Goal: Transaction & Acquisition: Book appointment/travel/reservation

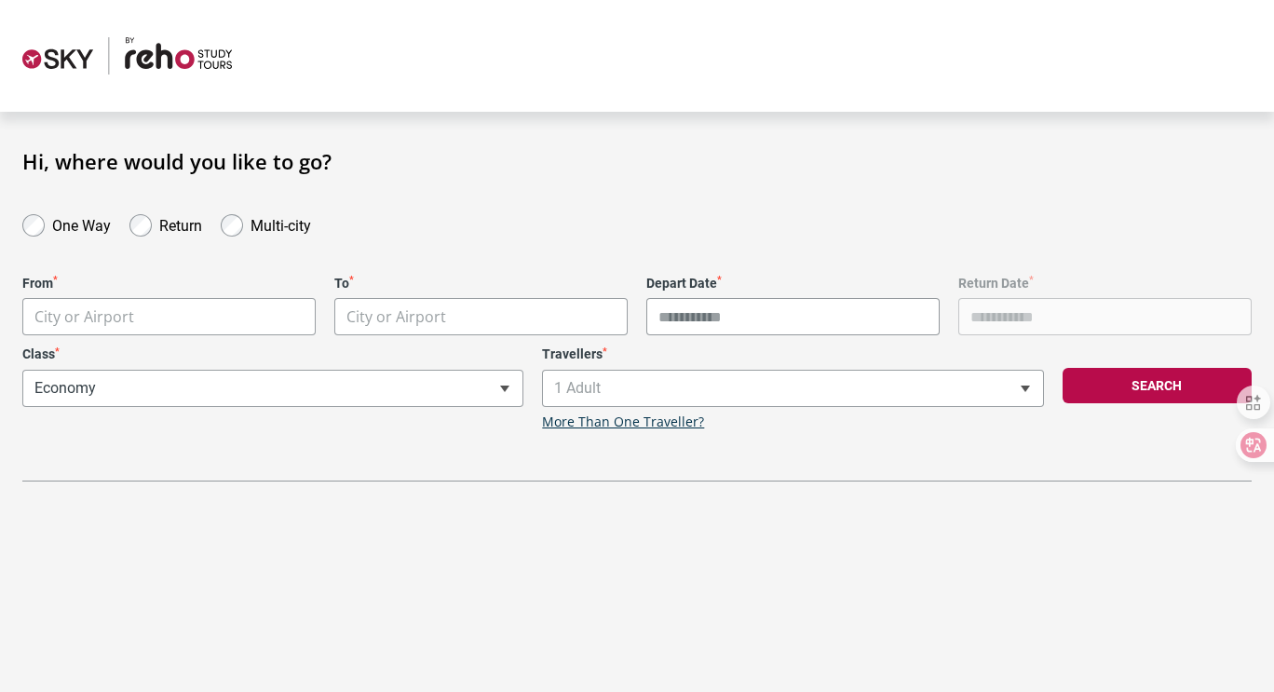
click at [109, 324] on body "**********" at bounding box center [637, 346] width 1274 height 692
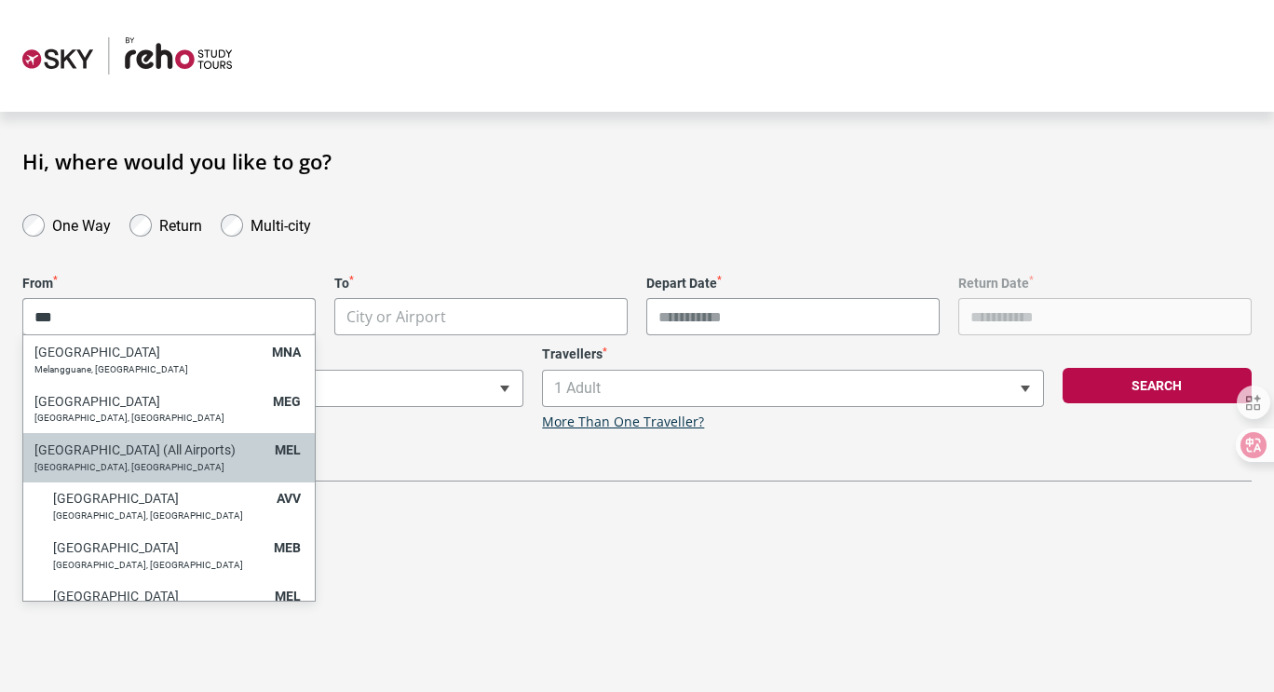
type input "***"
select select "MELC"
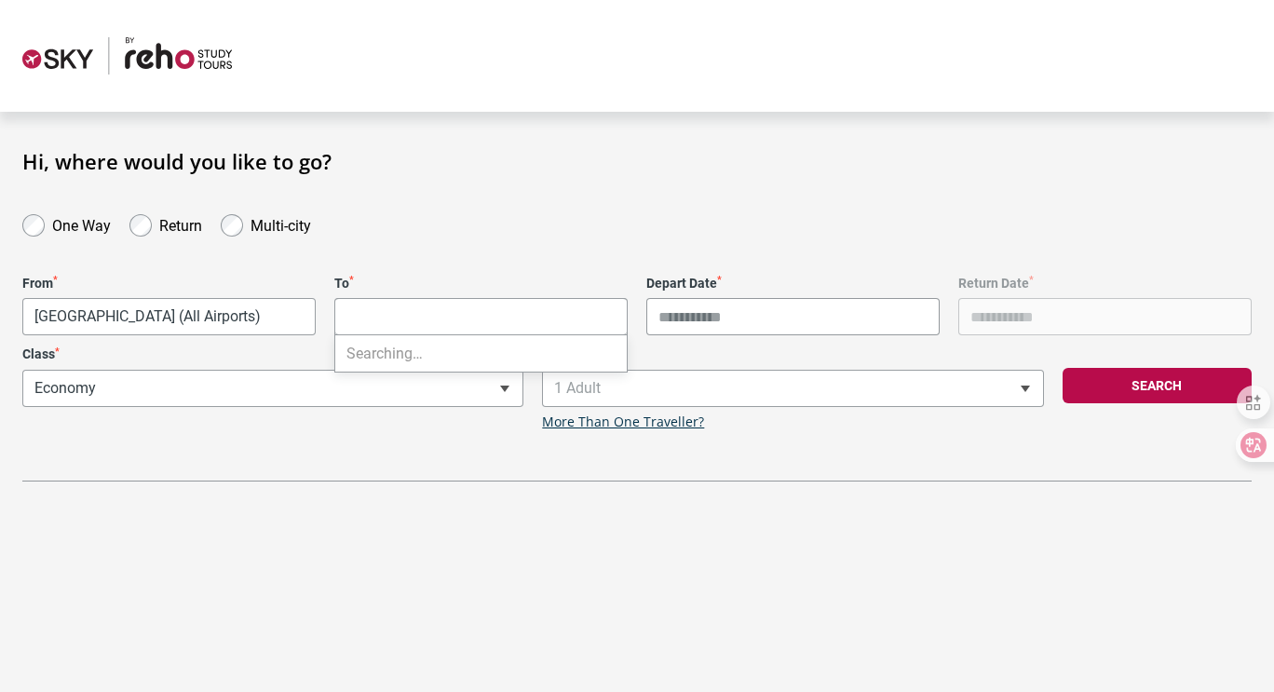
click at [385, 306] on body "**********" at bounding box center [637, 346] width 1274 height 692
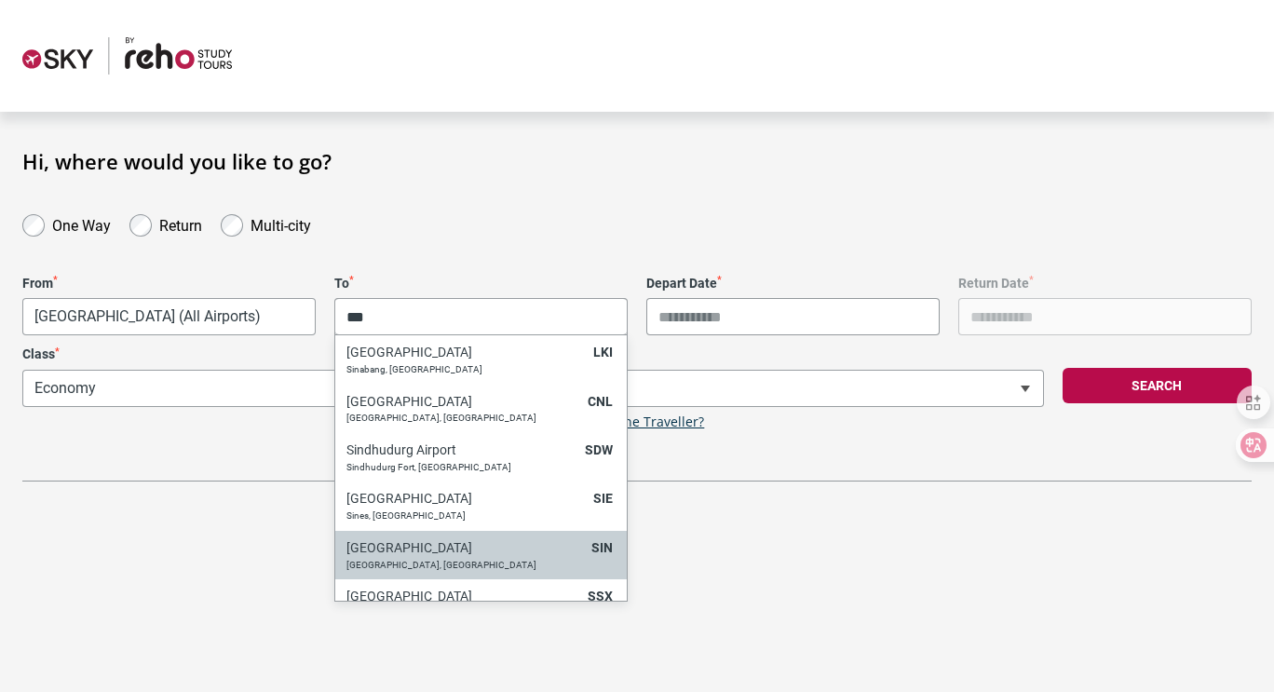
type input "***"
select select "SINA"
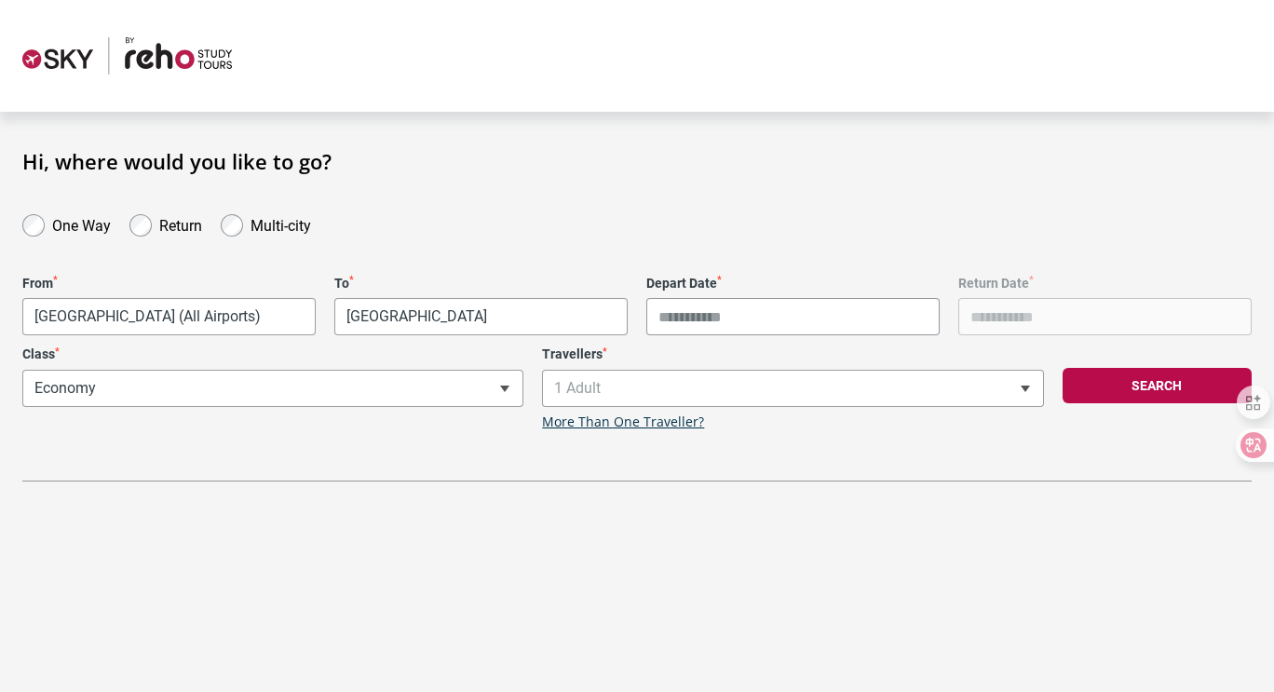
click at [706, 320] on input "Depart Date *" at bounding box center [792, 316] width 293 height 37
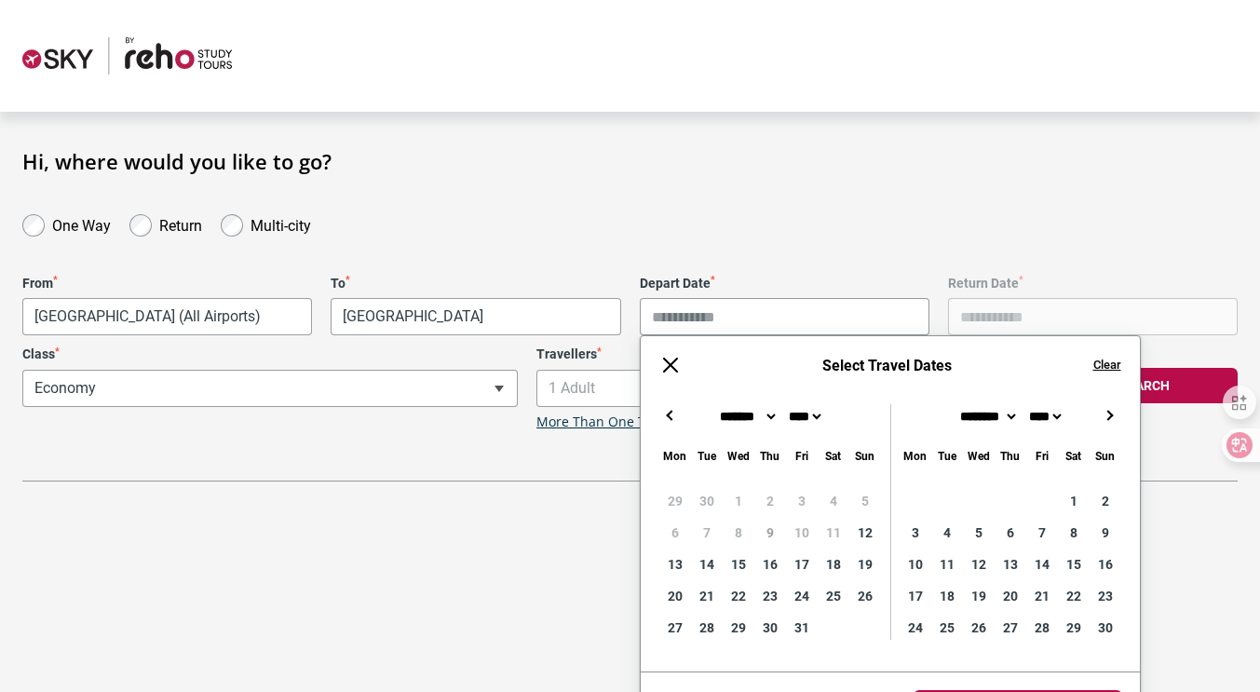
type input "**********"
click at [521, 486] on section "**********" at bounding box center [630, 315] width 1260 height 407
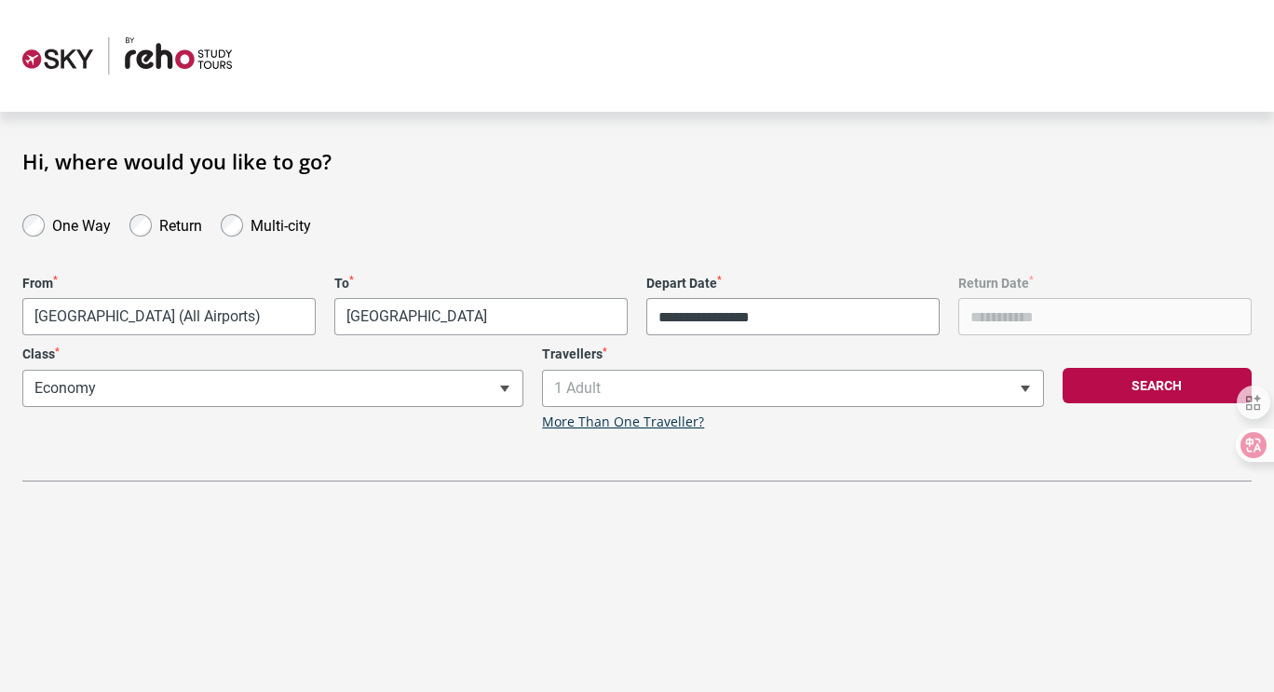
click at [298, 398] on div "**********" at bounding box center [273, 388] width 520 height 84
click at [682, 396] on span "1 Adult" at bounding box center [792, 388] width 499 height 35
click at [1163, 390] on button "Search" at bounding box center [1156, 385] width 189 height 35
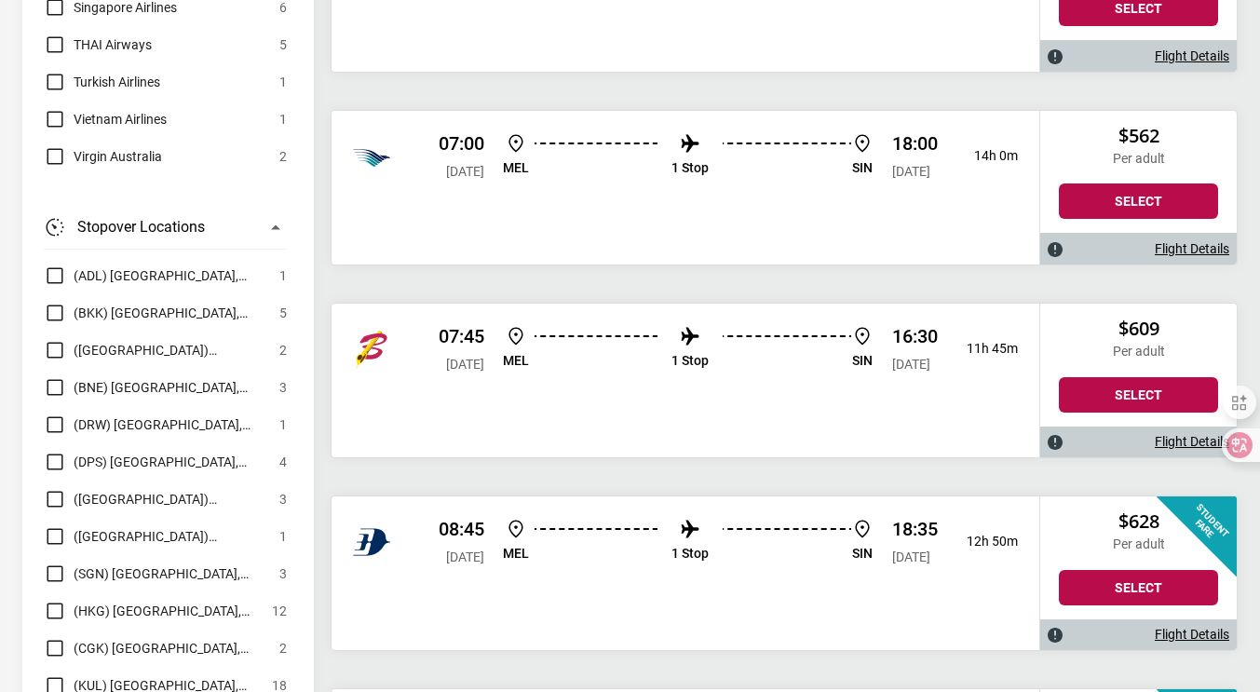
scroll to position [1862, 0]
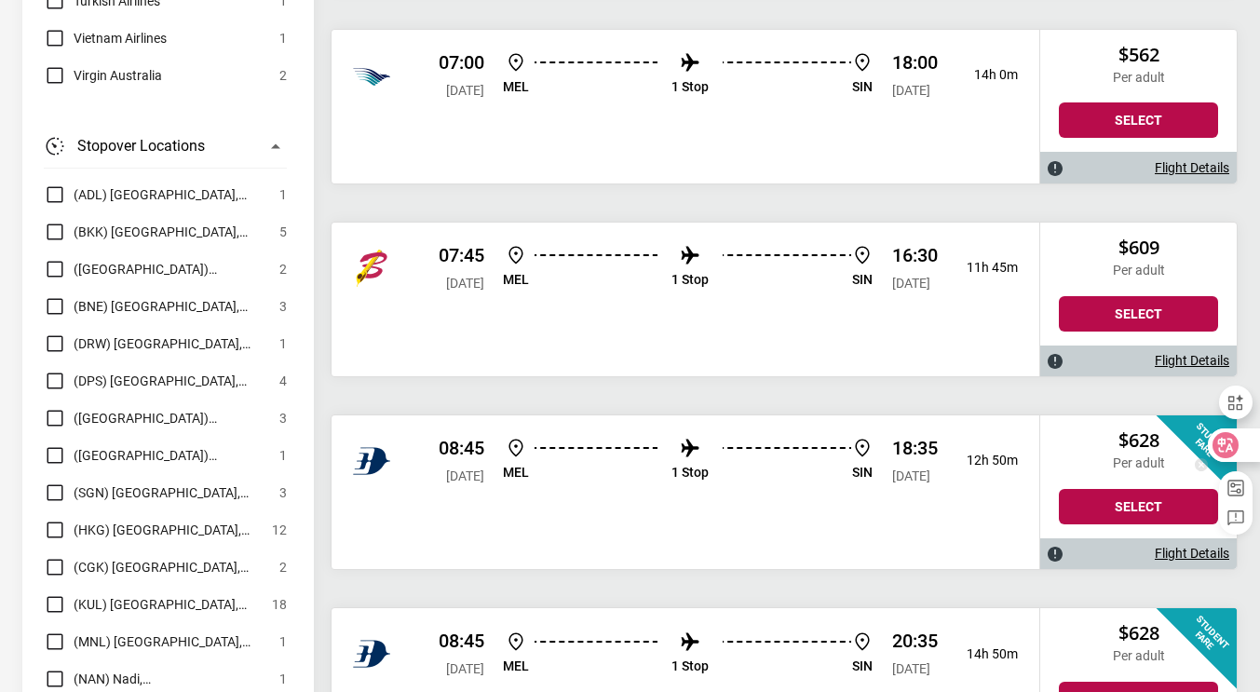
click at [1234, 439] on icon at bounding box center [1225, 445] width 19 height 19
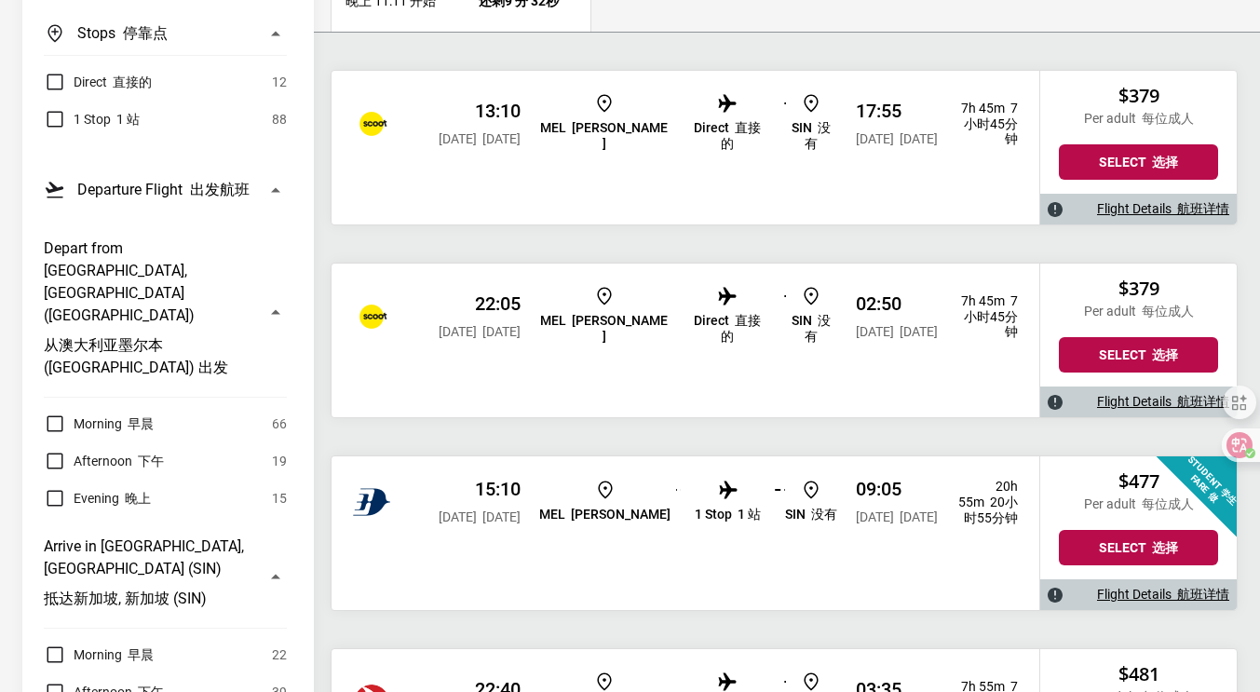
scroll to position [466, 0]
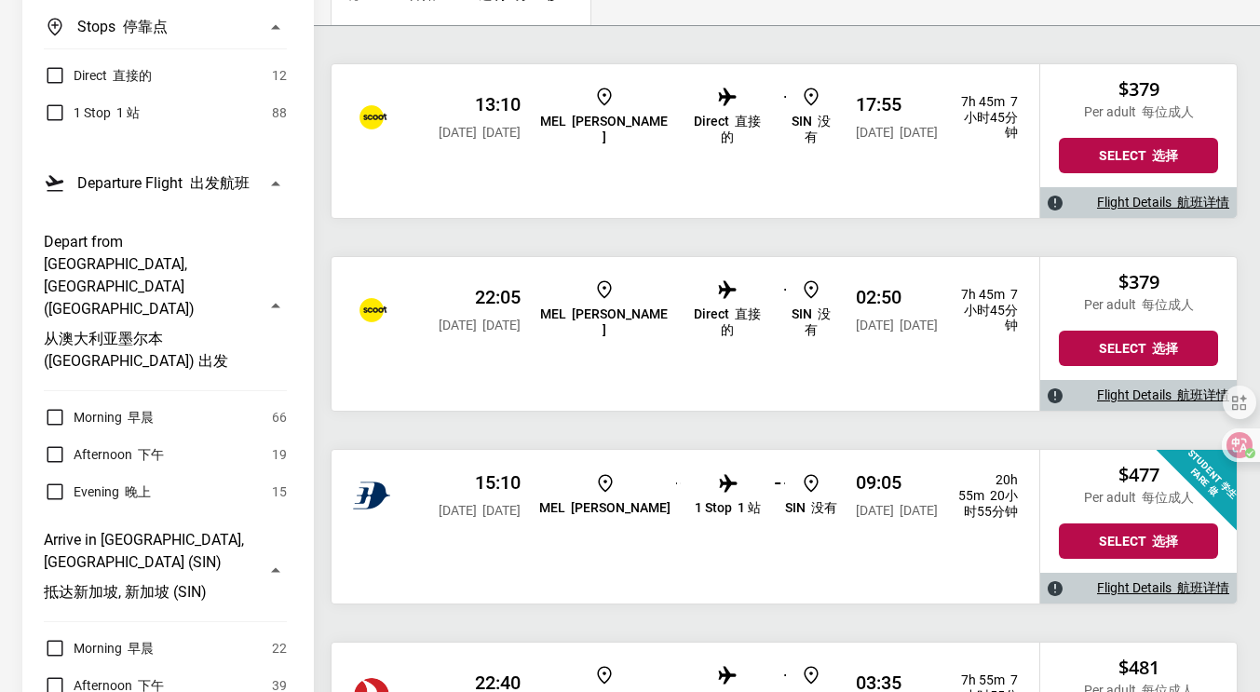
click at [439, 508] on div "15:10 [DATE] [DATE]" at bounding box center [480, 495] width 82 height 48
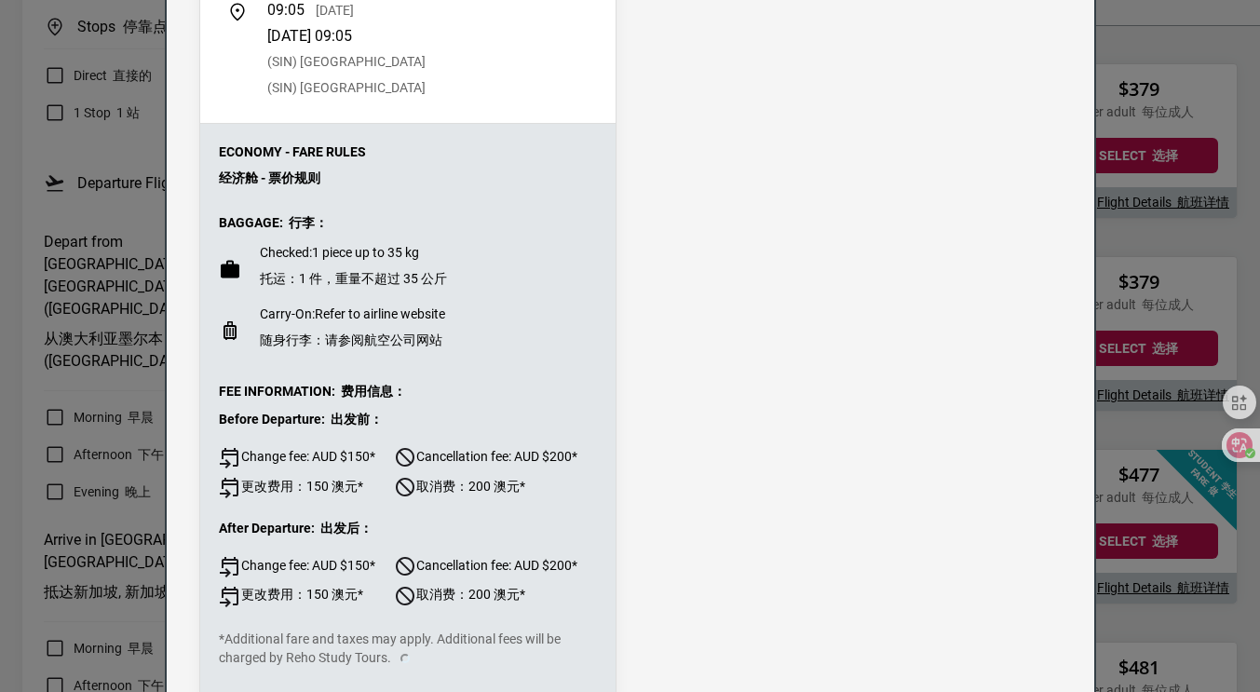
scroll to position [1024, 0]
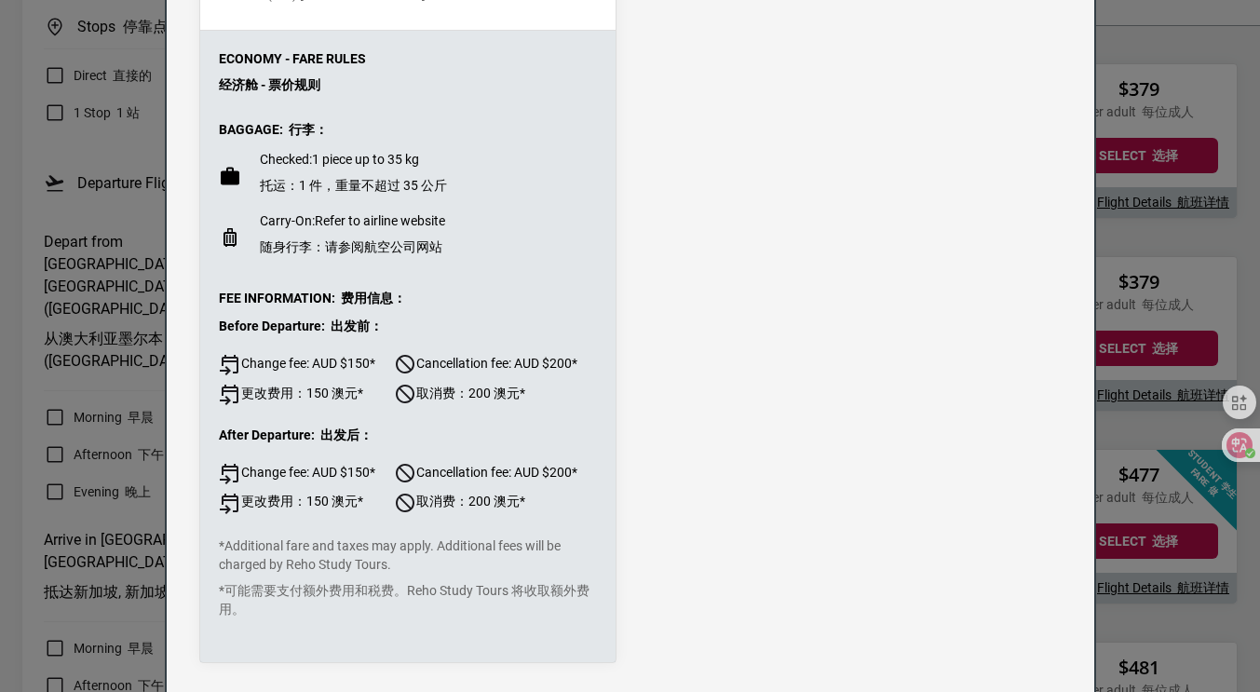
click at [1125, 401] on div "Flight Details 航班详情 Departing - [DATE] 出发日期 - 周三, [DATE] Malaysia Airlines, Fli…" at bounding box center [630, 346] width 1260 height 692
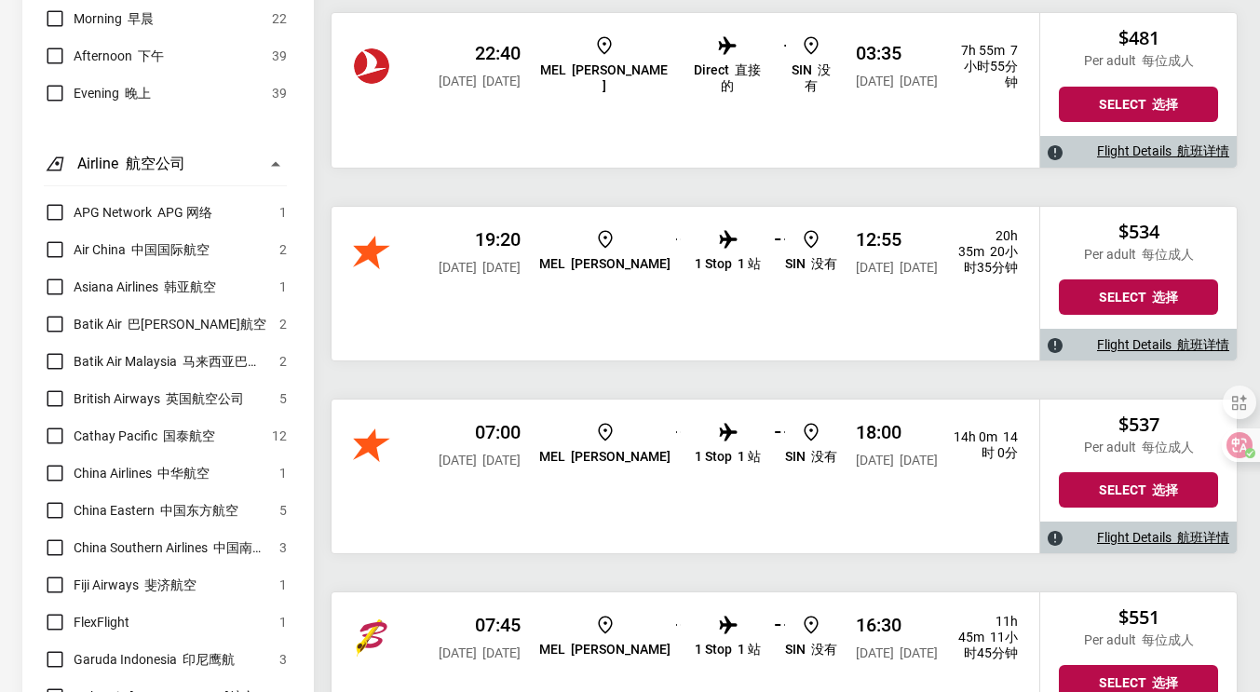
scroll to position [1117, 0]
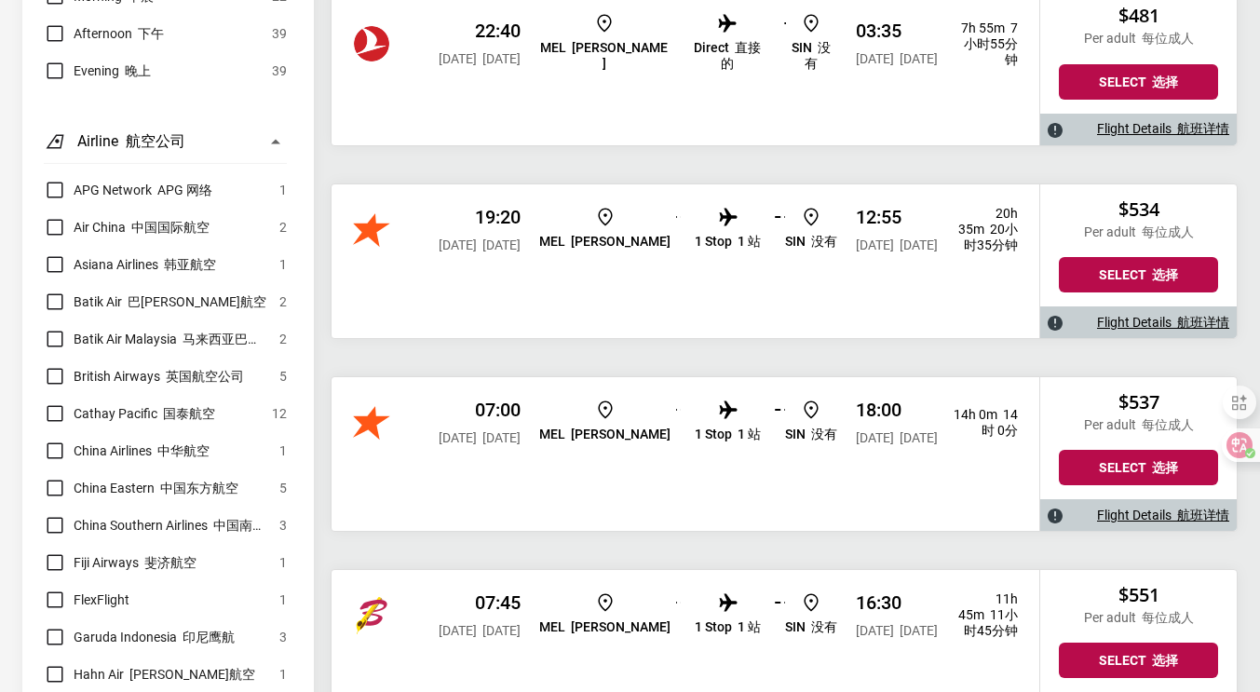
click at [445, 253] on div "19:20 [DATE] [DATE]" at bounding box center [480, 230] width 82 height 48
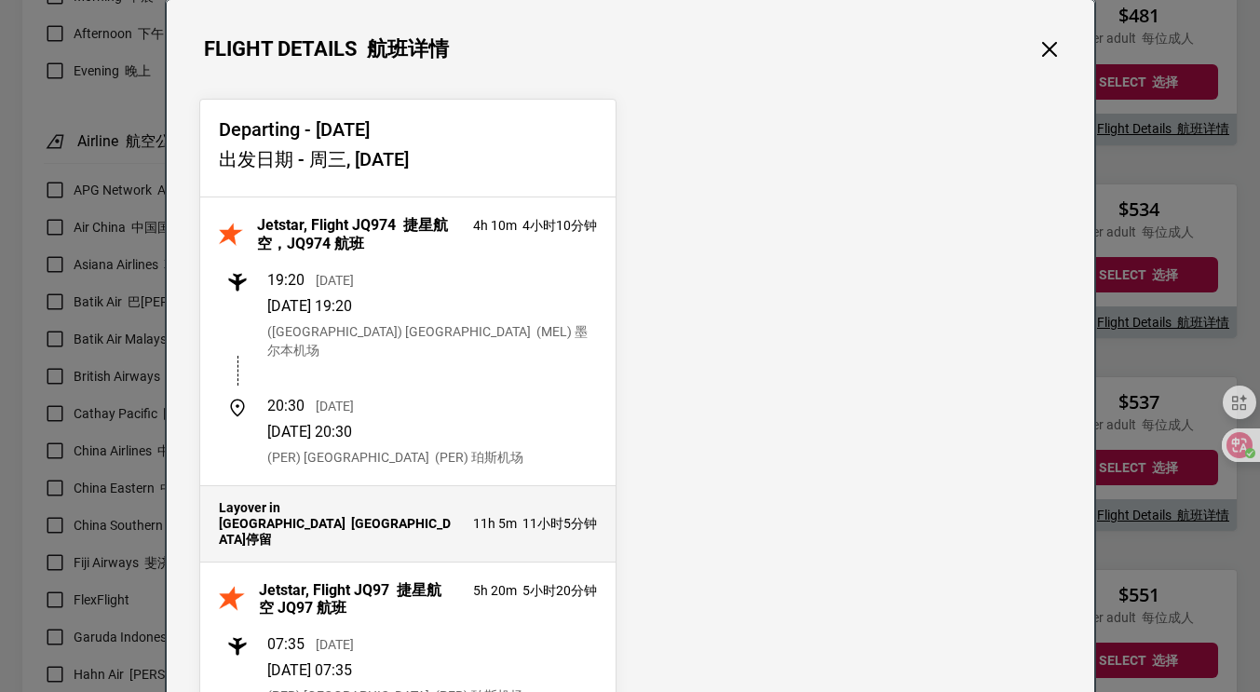
scroll to position [93, 0]
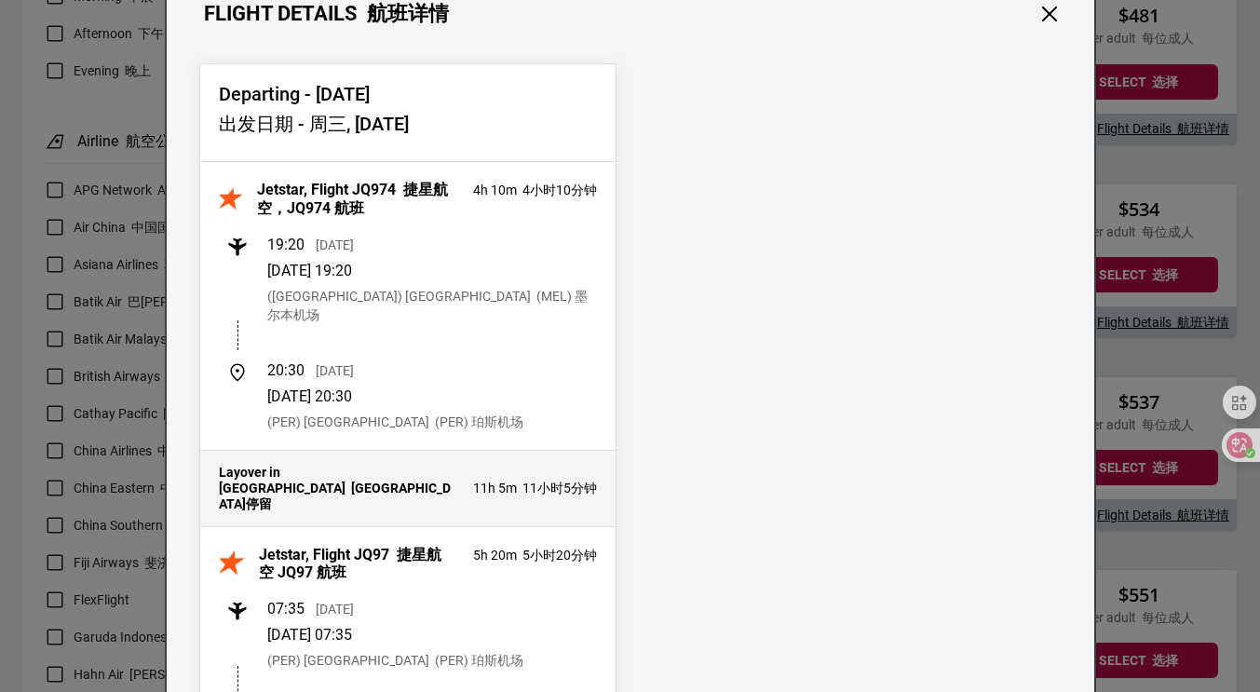
click at [1104, 178] on div "Flight Details 航班详情 Departing - [DATE] 出发日期 - 周三, [DATE] Jetstar, Flight JQ974 …" at bounding box center [630, 346] width 1260 height 692
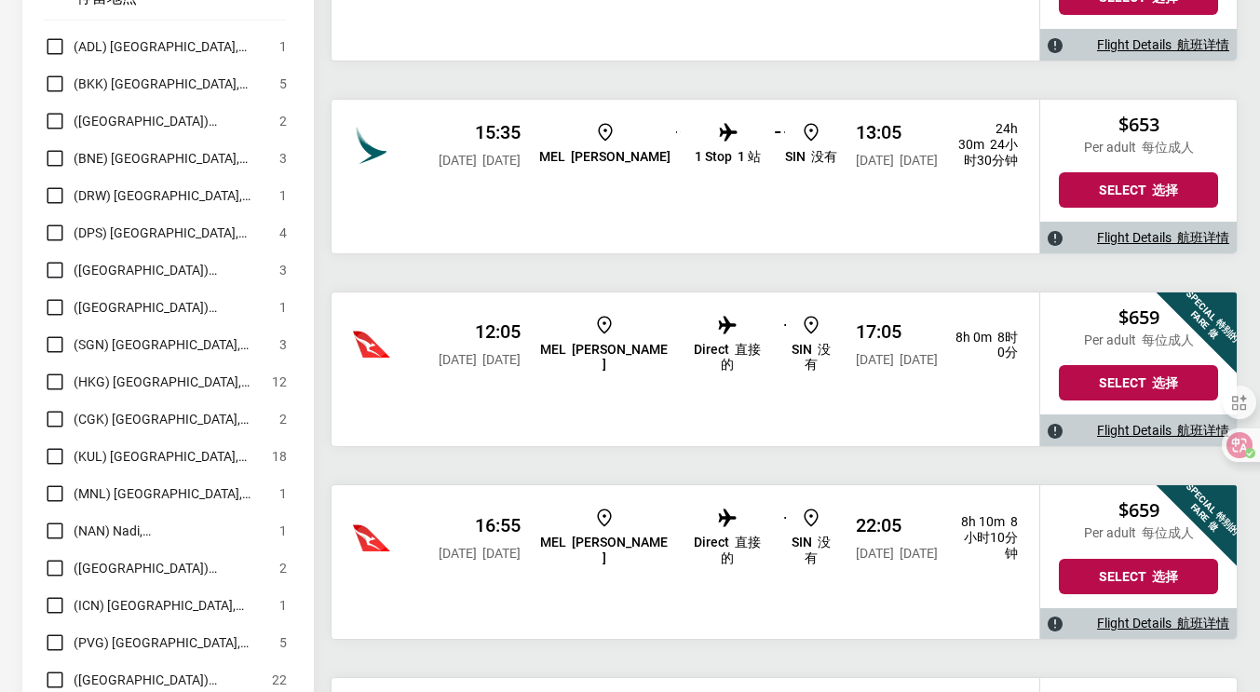
scroll to position [5493, 0]
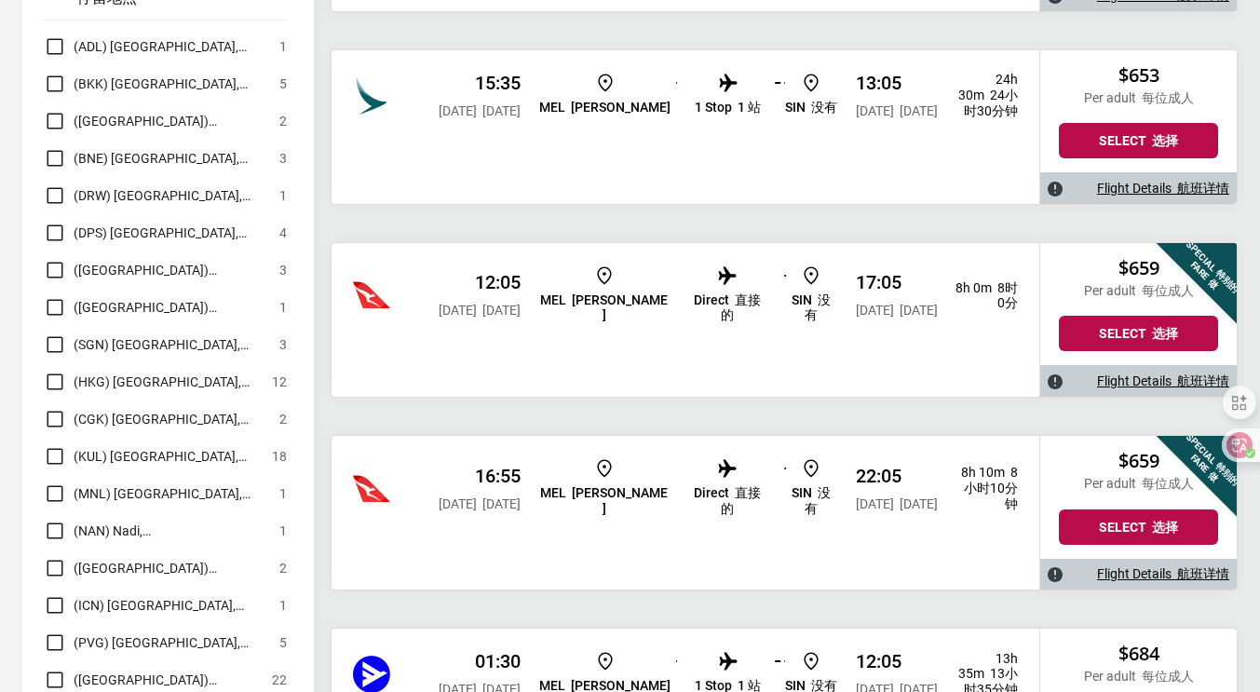
click at [570, 345] on div "12:05 [DATE] [DATE] [PERSON_NAME] Direct 直接的 SIN 没有 17:05 [DATE] [DATE] 8h 0m 8…" at bounding box center [685, 320] width 708 height 154
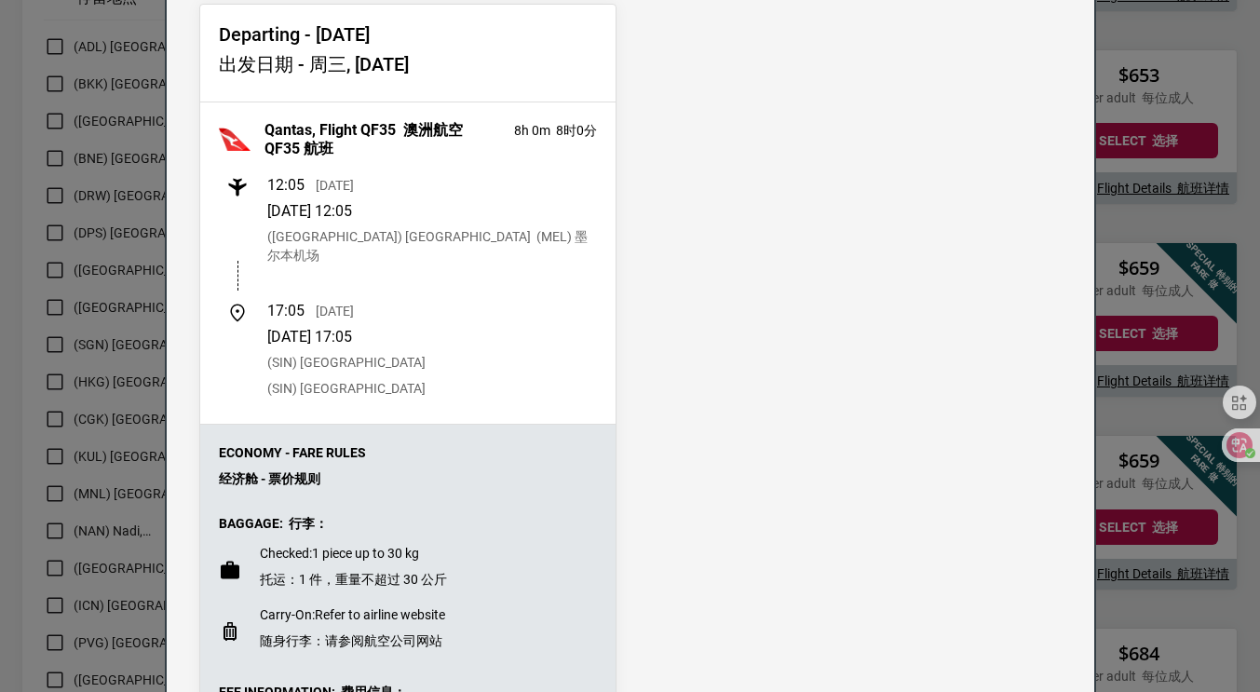
scroll to position [127, 0]
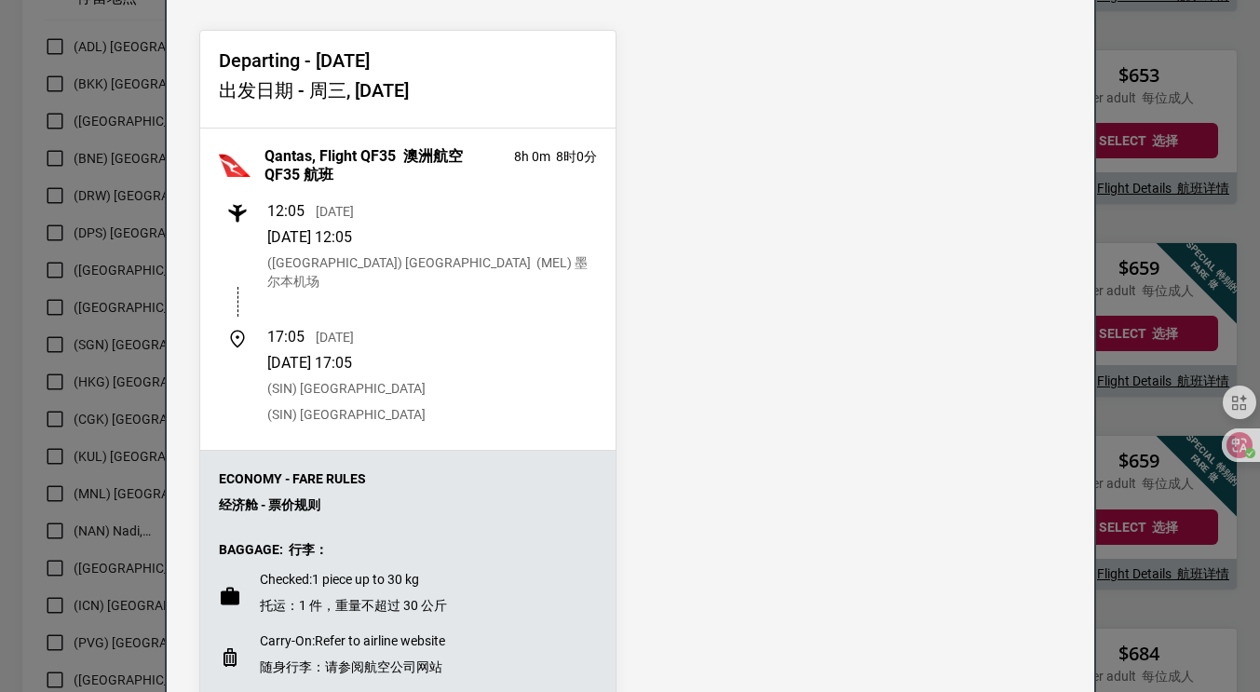
click at [1121, 205] on div "Flight Details 航班详情 Departing - [DATE] 出发日期 - 周三, [DATE] Qantas, Flight QF35 澳洲…" at bounding box center [630, 346] width 1260 height 692
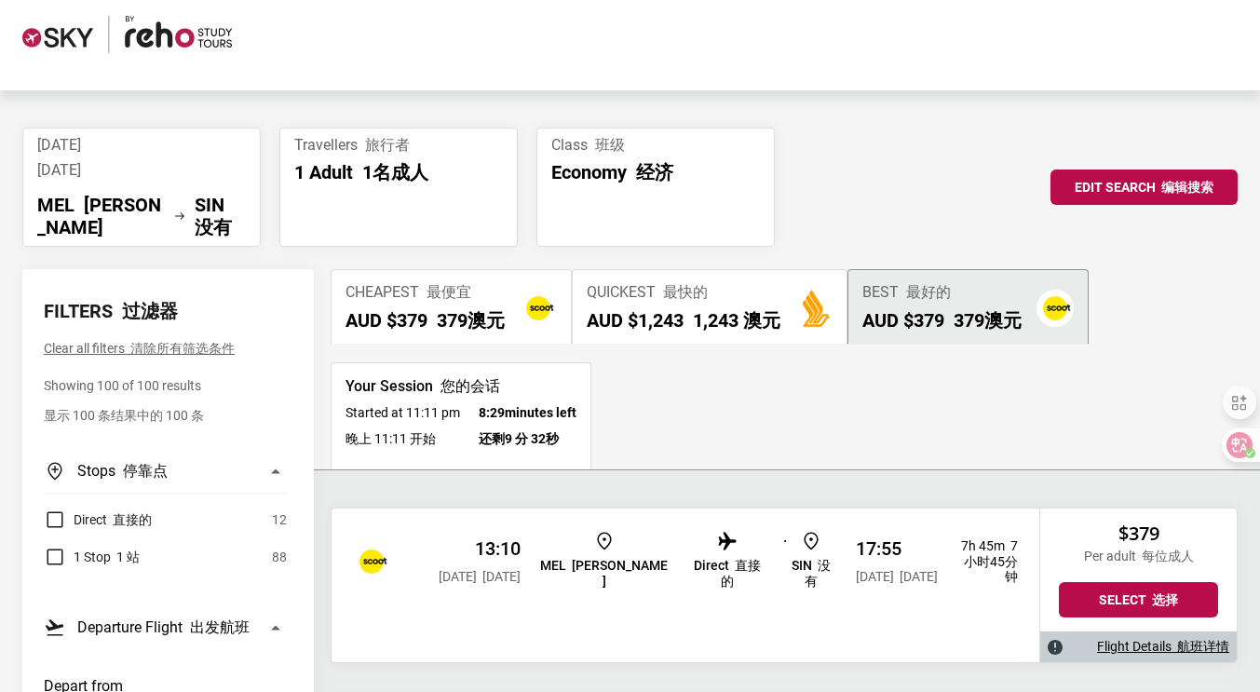
scroll to position [0, 0]
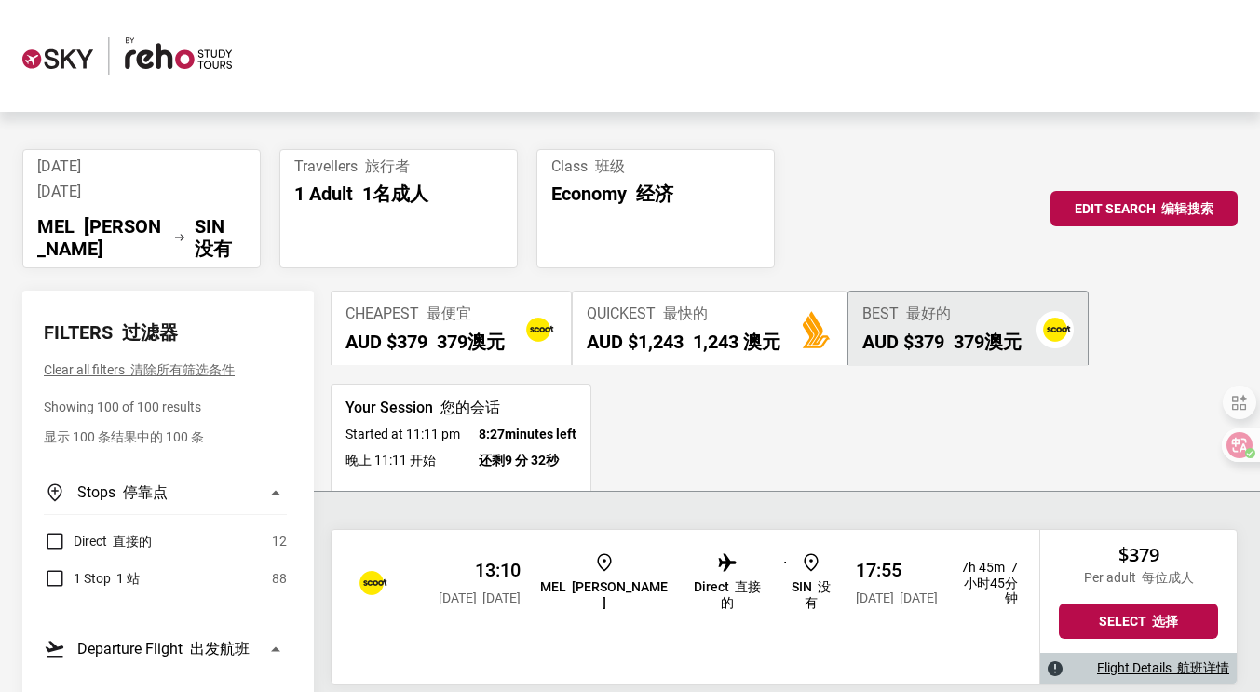
click at [105, 203] on span "[DATE] [DATE]" at bounding box center [141, 182] width 209 height 50
click at [1099, 191] on button "Edit Search 编辑搜索" at bounding box center [1143, 208] width 187 height 35
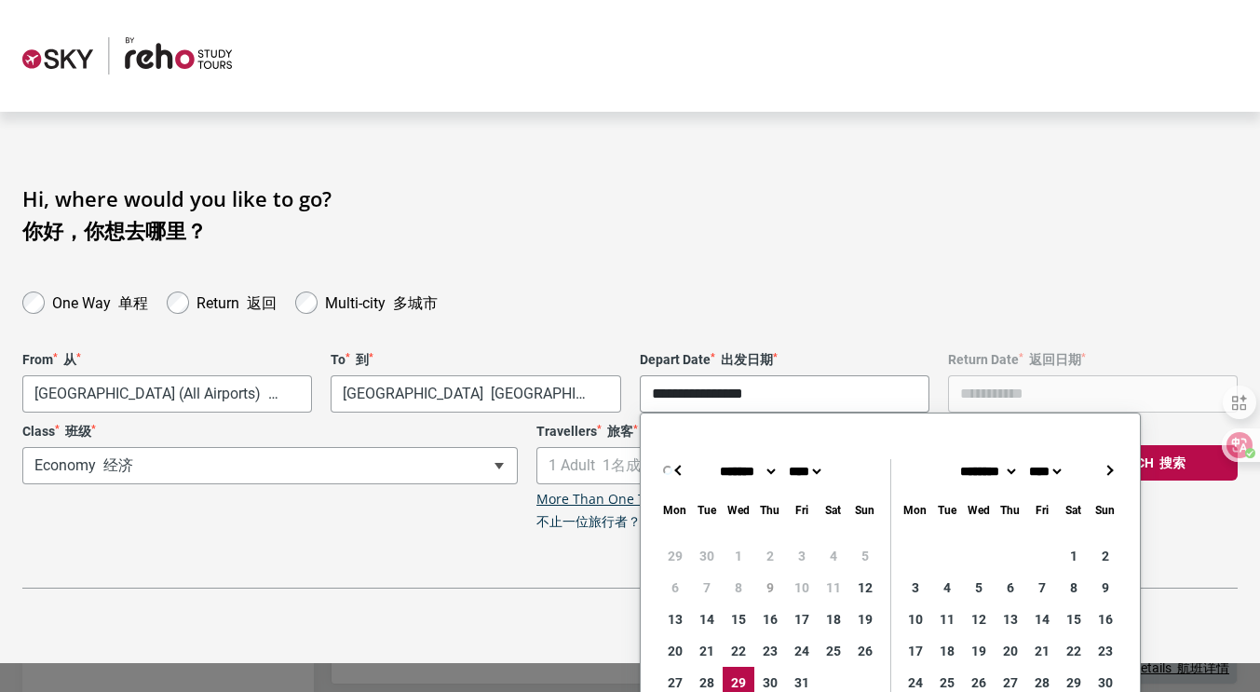
click at [708, 385] on input "**********" at bounding box center [785, 393] width 290 height 37
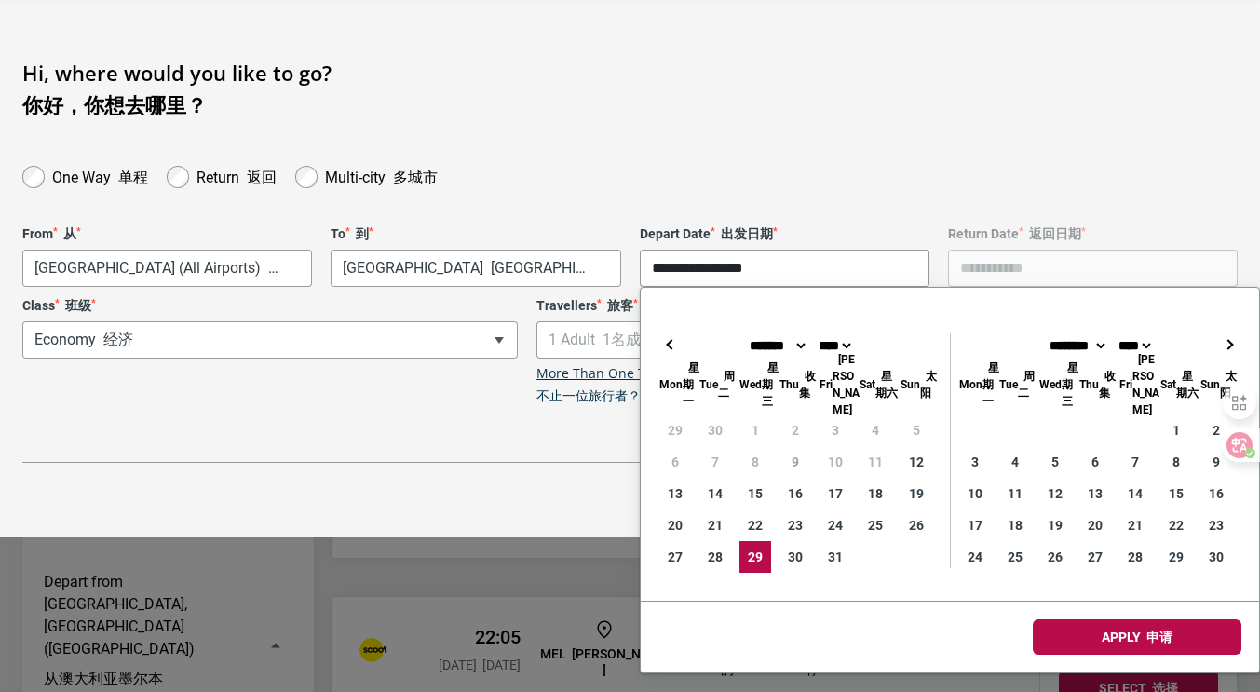
scroll to position [186, 0]
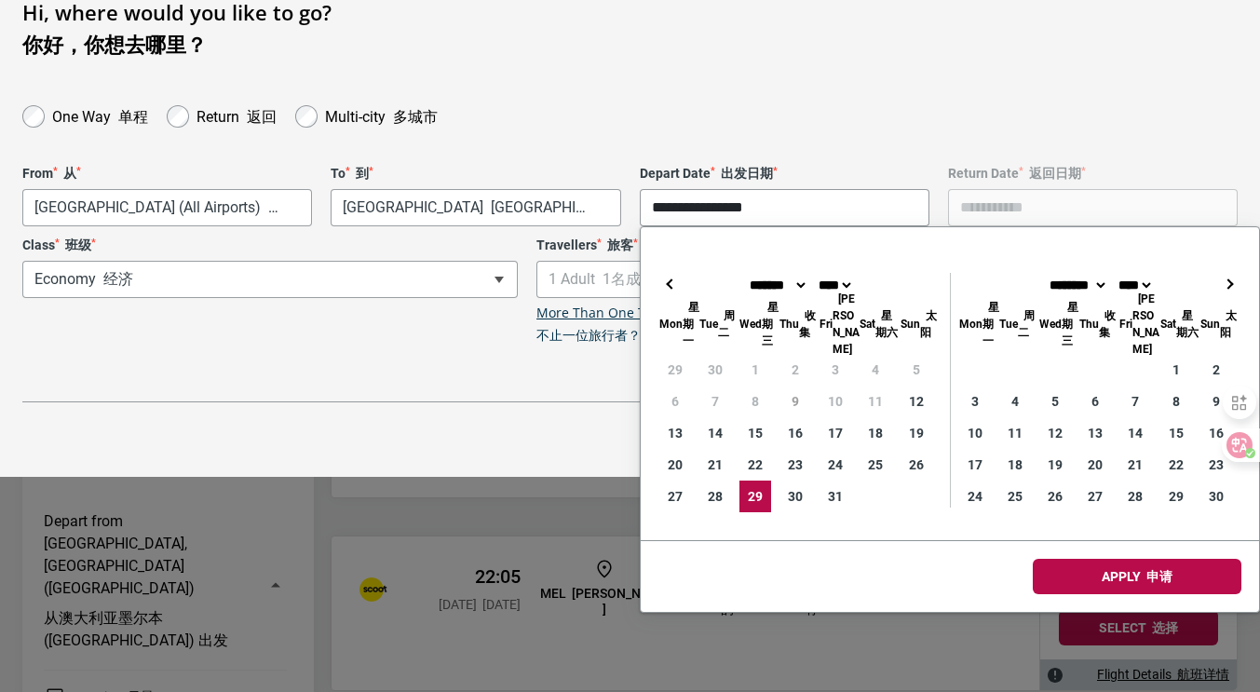
type input "**********"
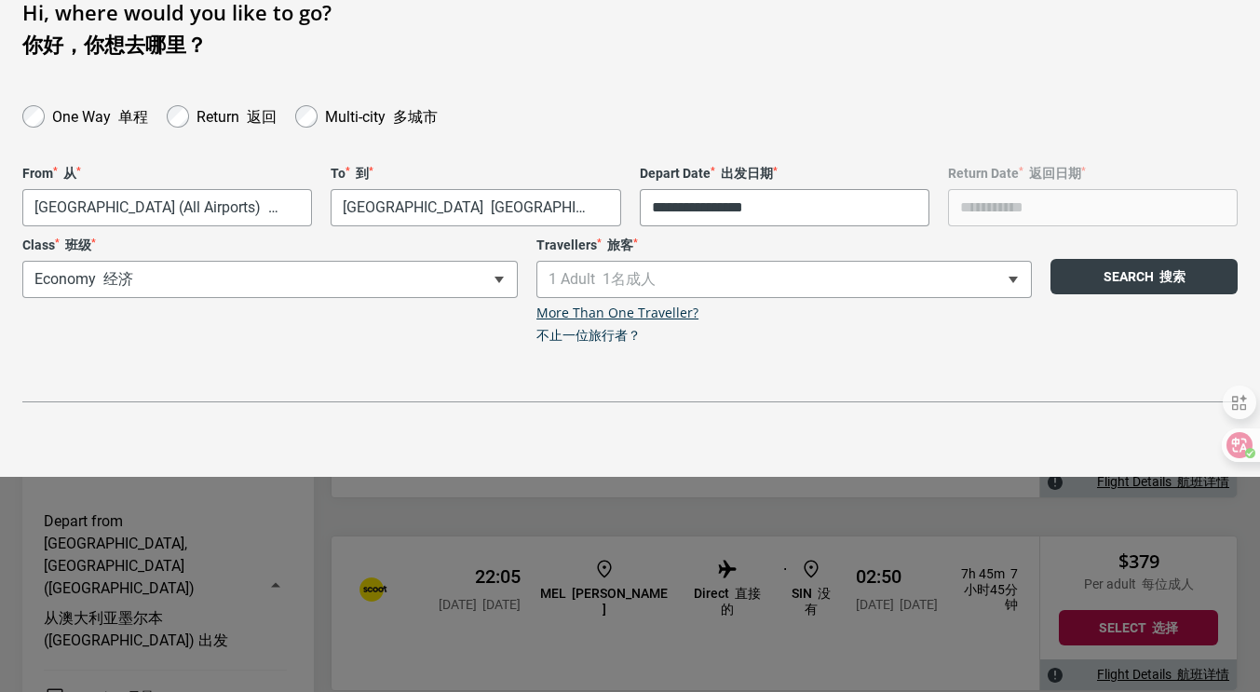
click at [1130, 282] on button "Search 搜索" at bounding box center [1143, 276] width 187 height 35
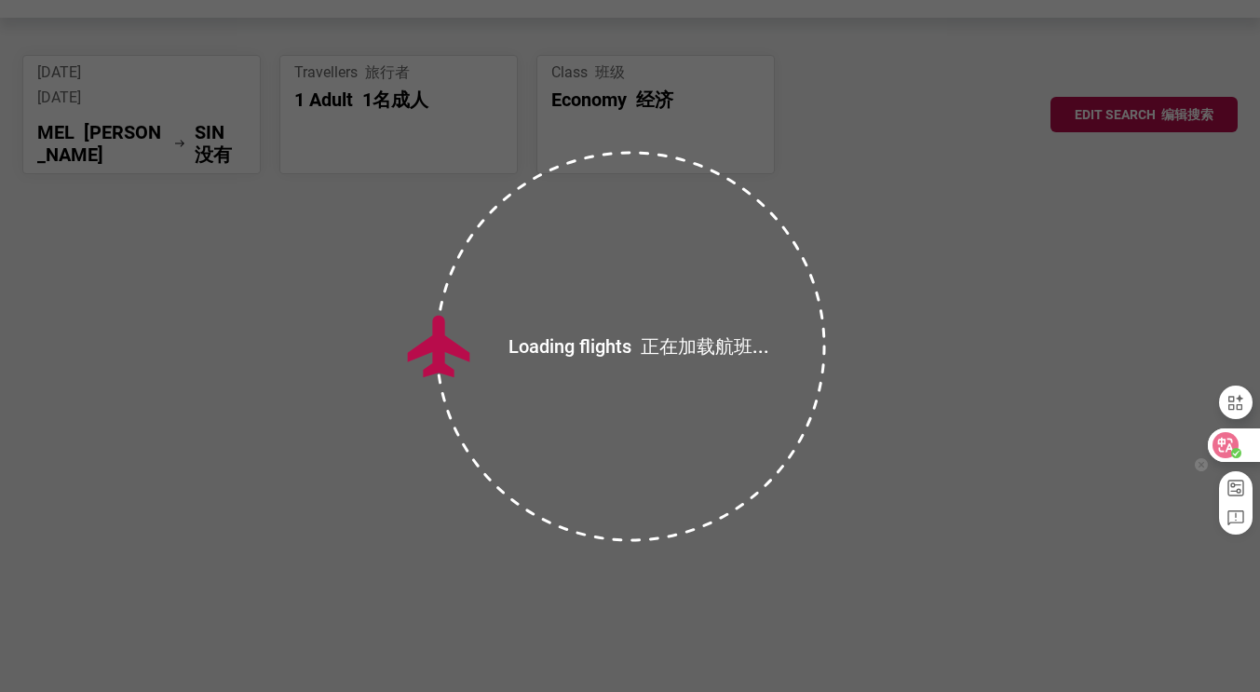
click at [1227, 449] on icon at bounding box center [1226, 445] width 16 height 15
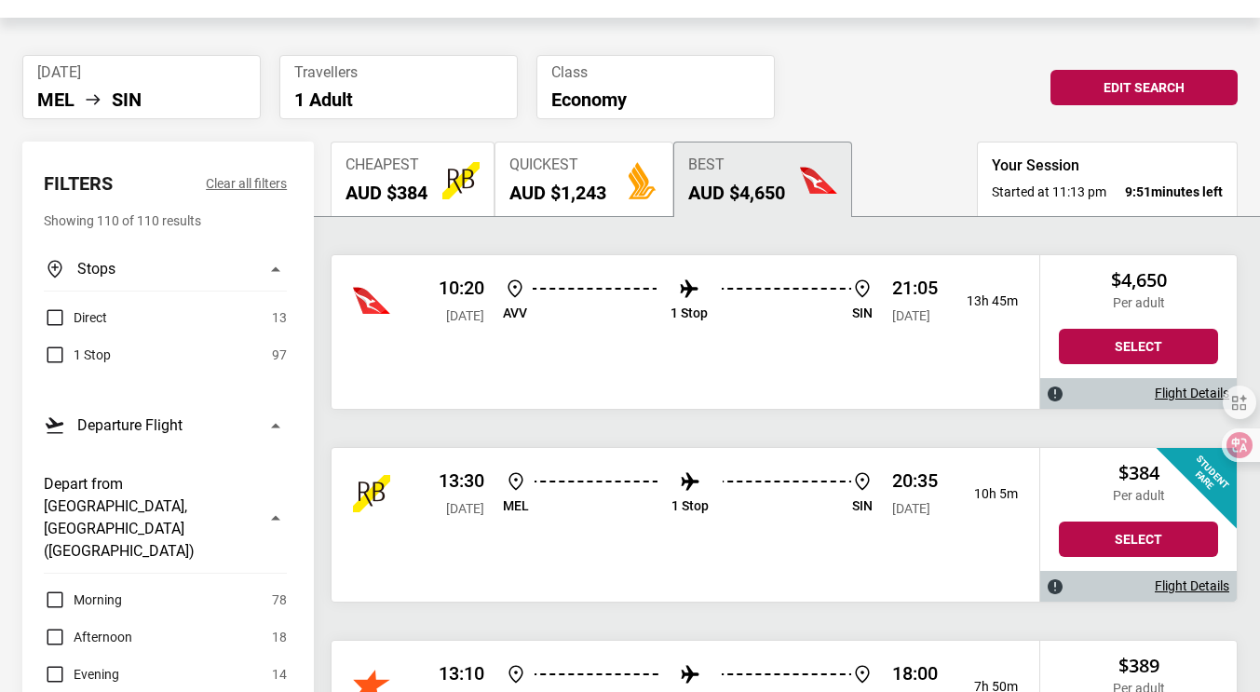
click at [451, 196] on img "button" at bounding box center [460, 180] width 37 height 37
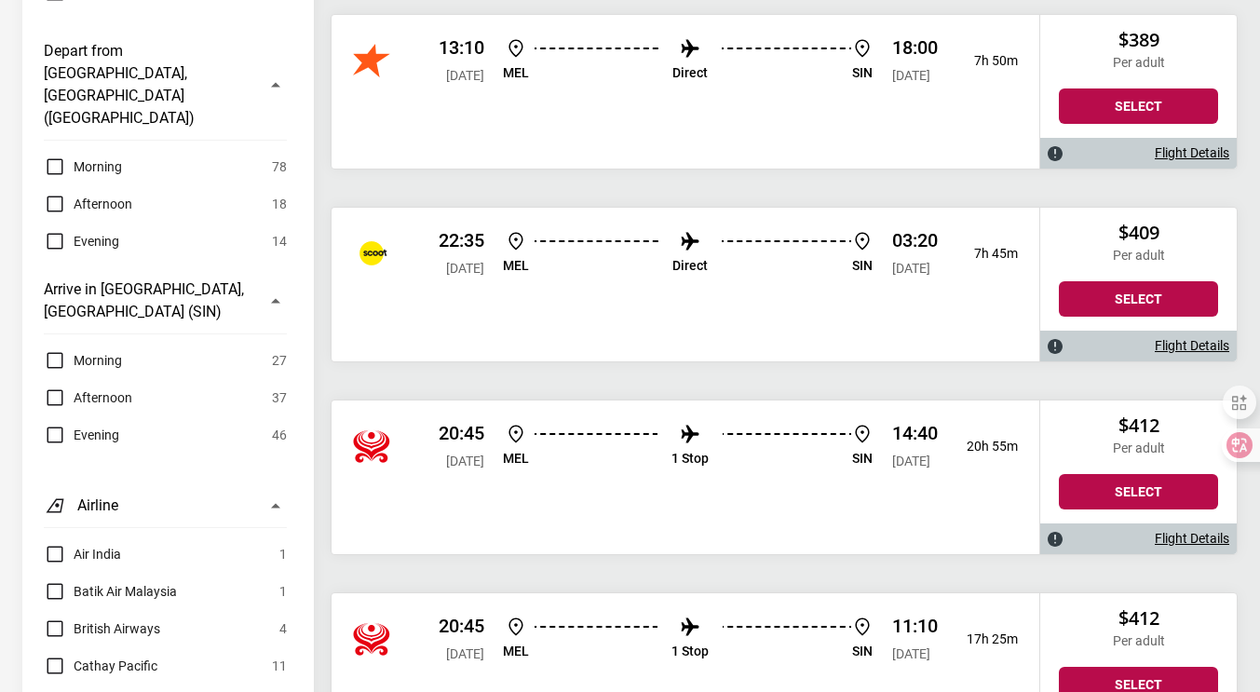
scroll to position [560, 0]
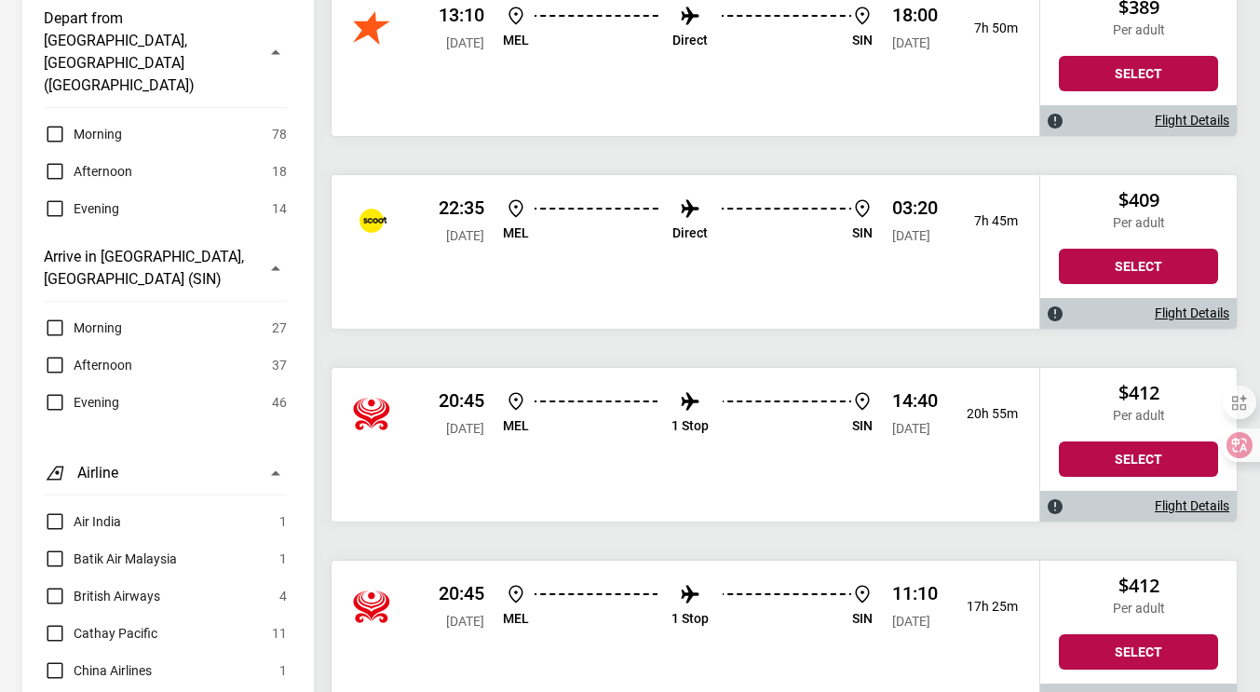
click at [421, 466] on div "20:45 [DATE] MEL 1 Stop SIN 14:40 [DATE] 20h 55m" at bounding box center [685, 445] width 708 height 154
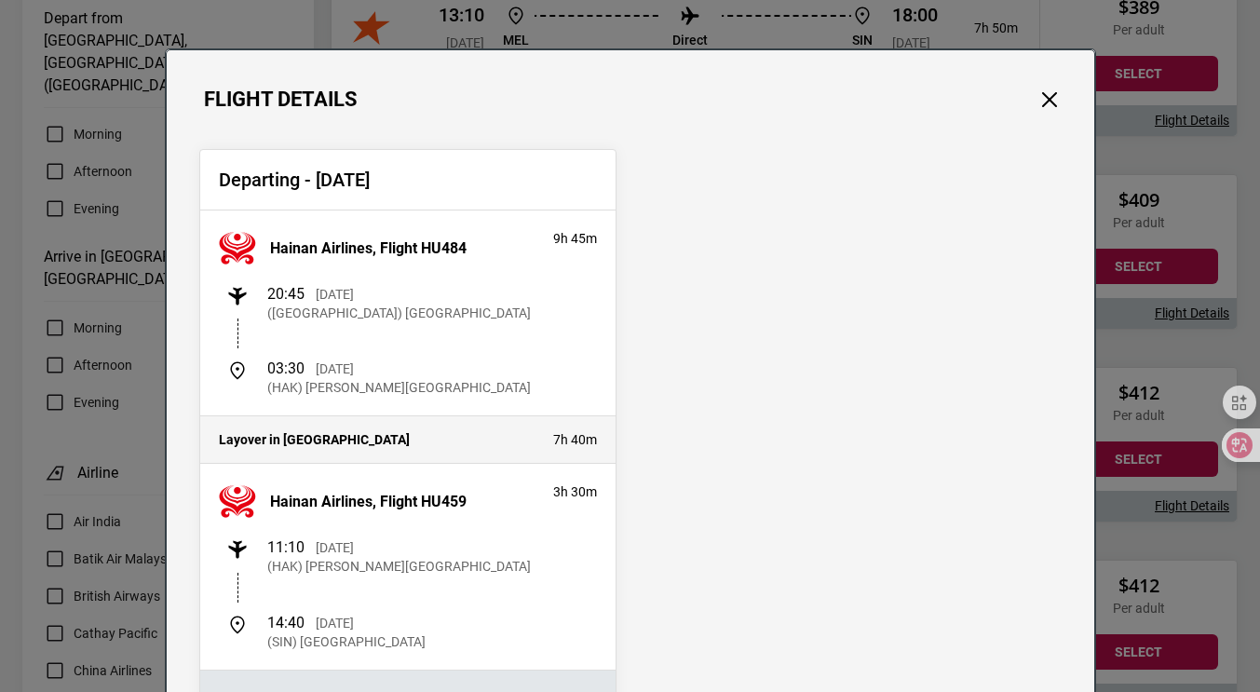
scroll to position [0, 0]
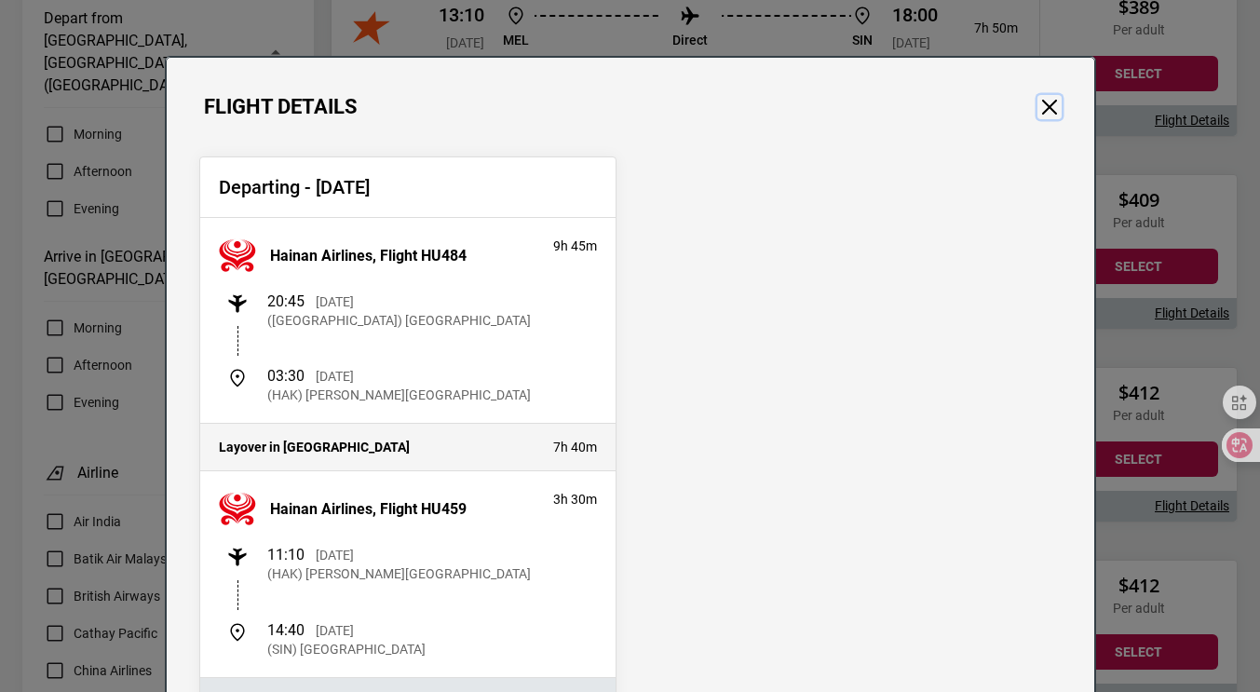
click at [1037, 110] on button "Close" at bounding box center [1049, 107] width 24 height 24
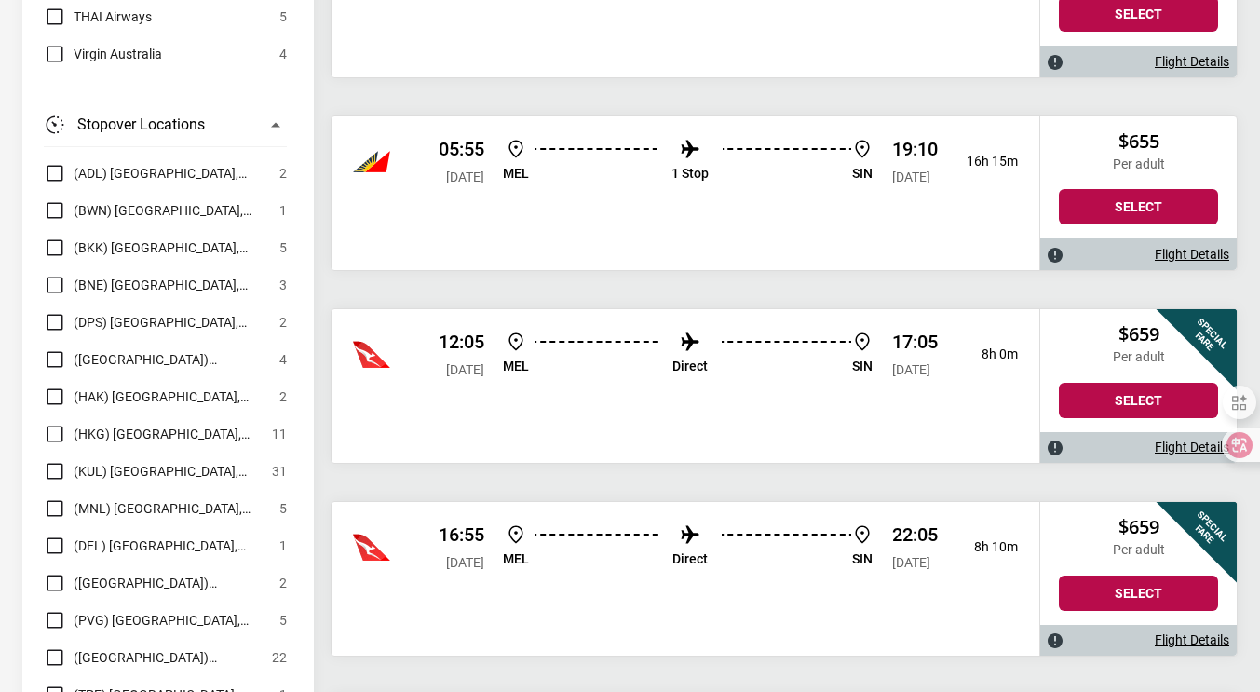
scroll to position [5867, 0]
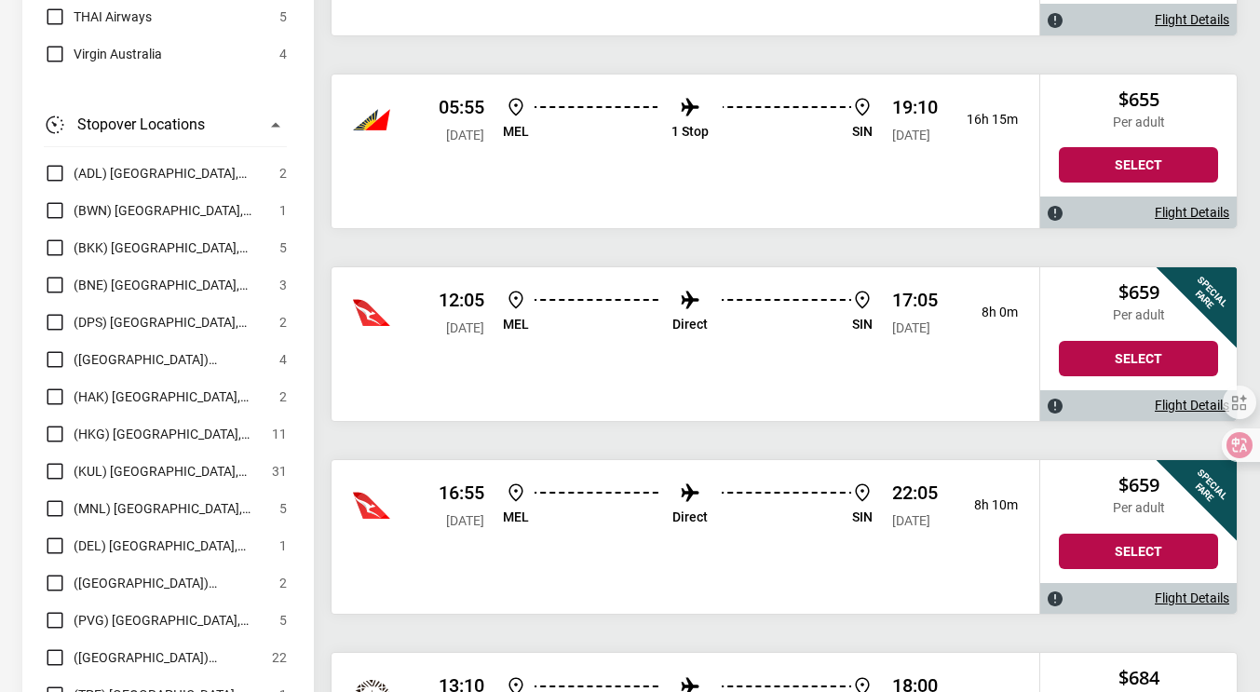
click at [599, 379] on div "12:05 [DATE] MEL Direct SIN 17:05 [DATE] 8h 0m" at bounding box center [685, 344] width 708 height 154
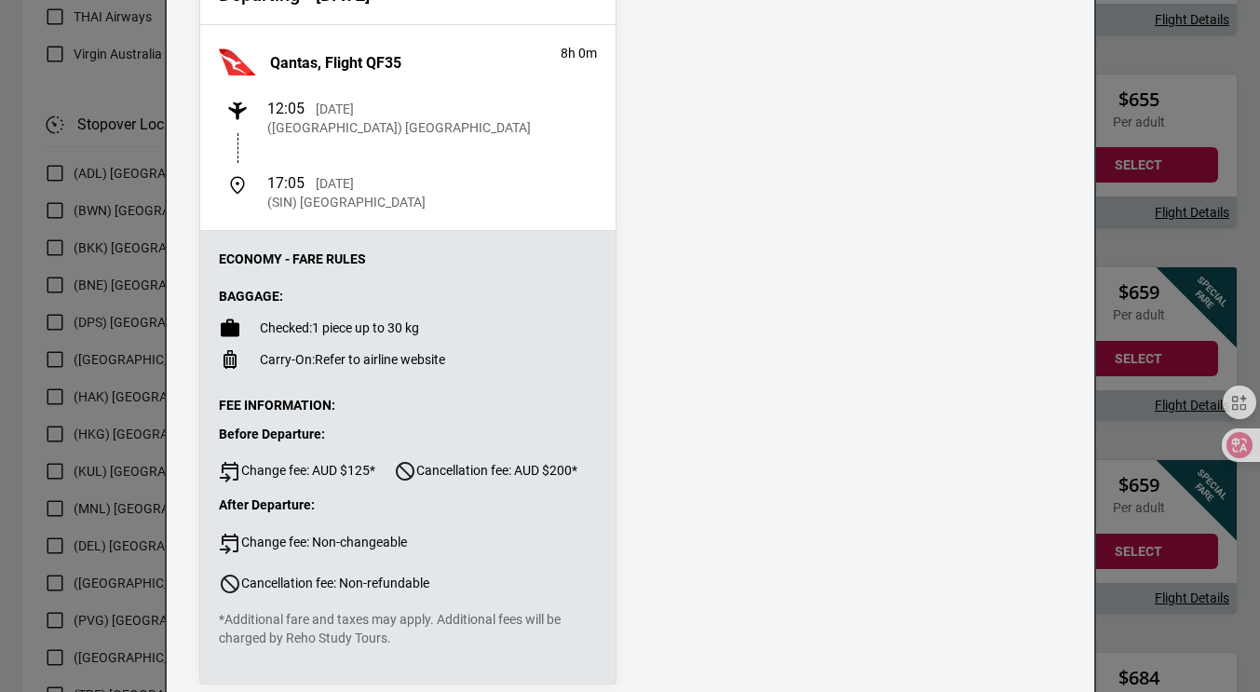
scroll to position [279, 0]
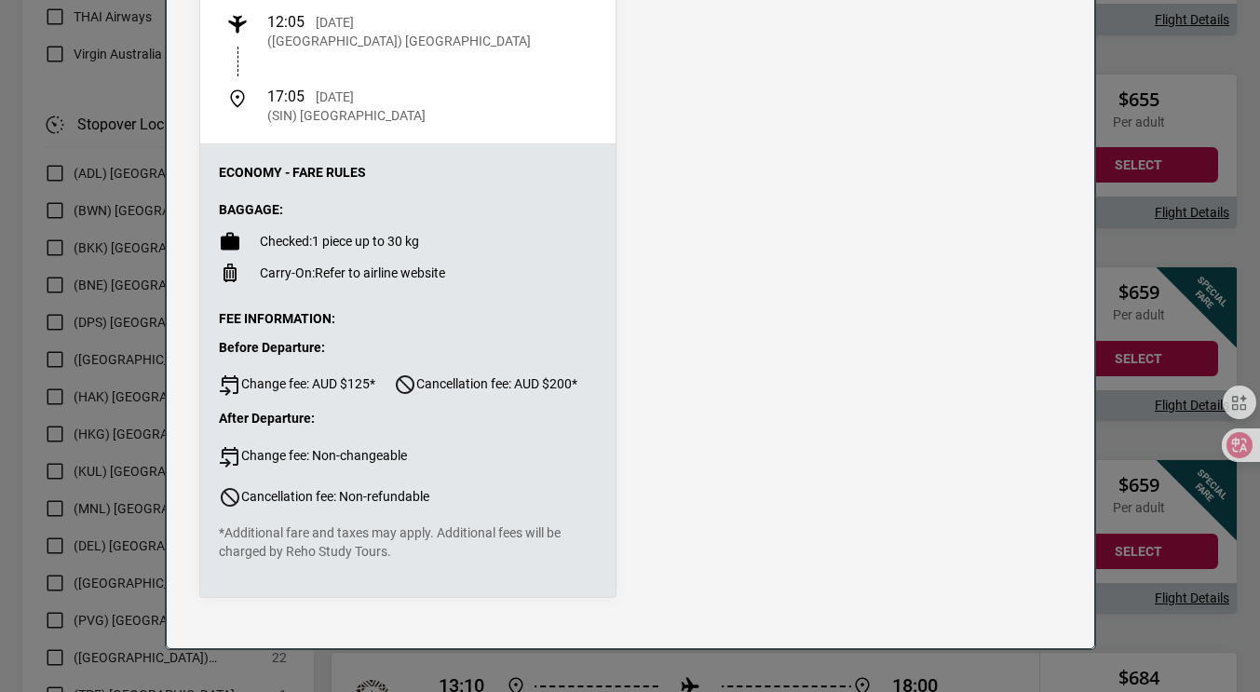
click at [1122, 256] on div "Flight Details Departing - [DATE] Qantas, Flight QF35 8h 0m 12:05 [DATE] ([GEOG…" at bounding box center [630, 346] width 1260 height 692
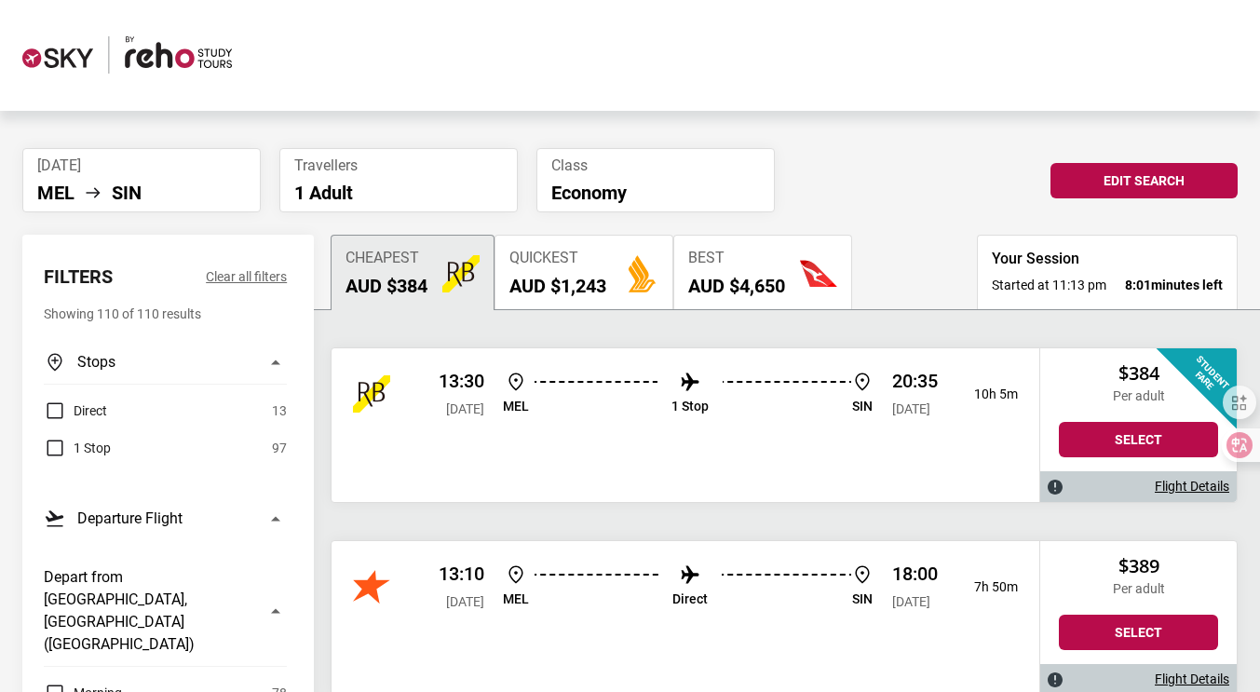
scroll to position [0, 0]
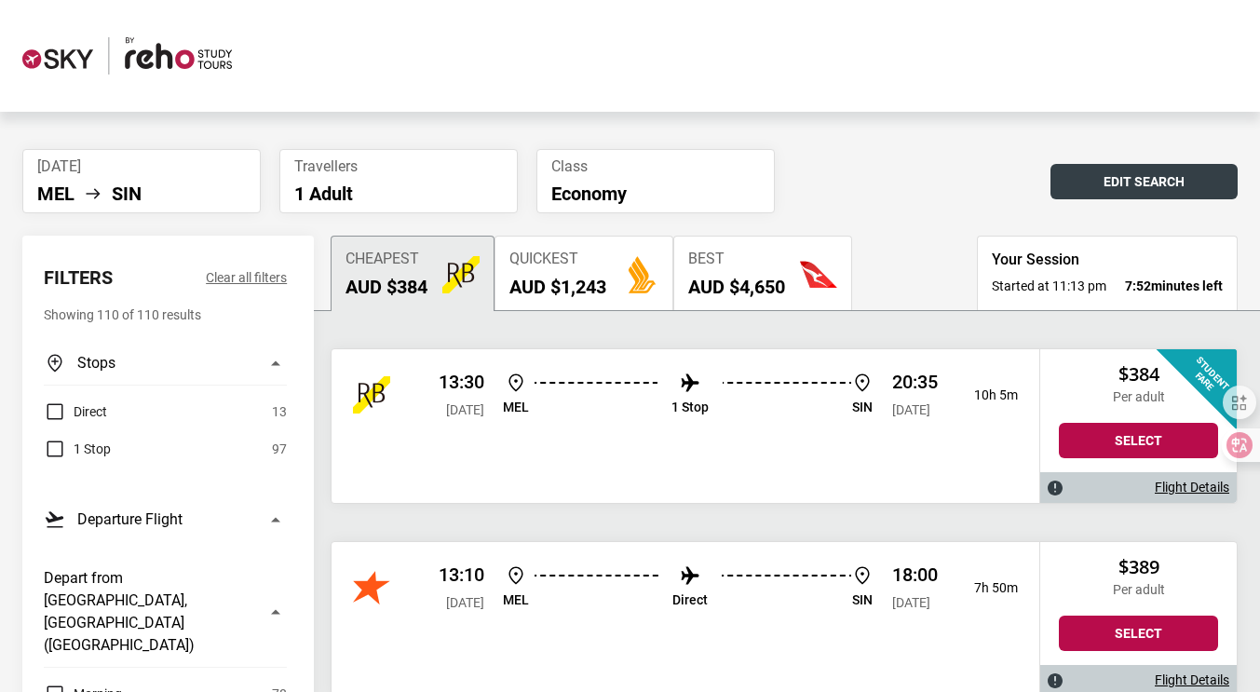
click at [1103, 194] on button "Edit Search" at bounding box center [1143, 181] width 187 height 35
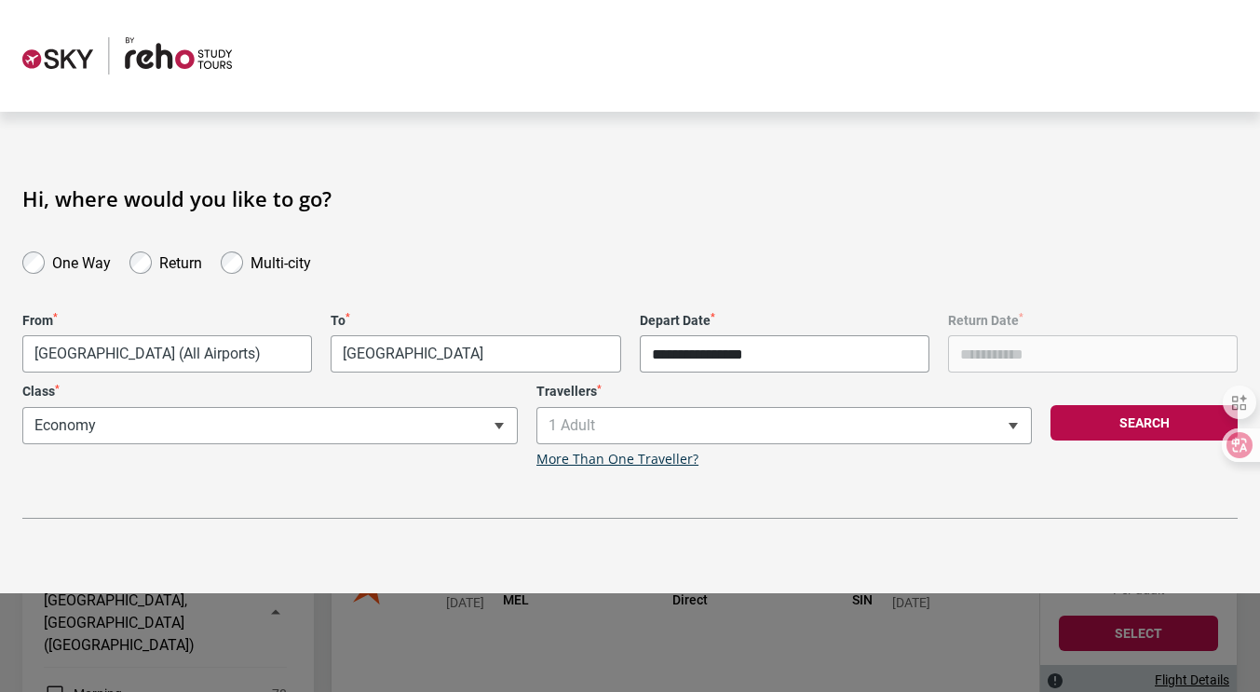
click at [784, 356] on input "**********" at bounding box center [785, 353] width 290 height 37
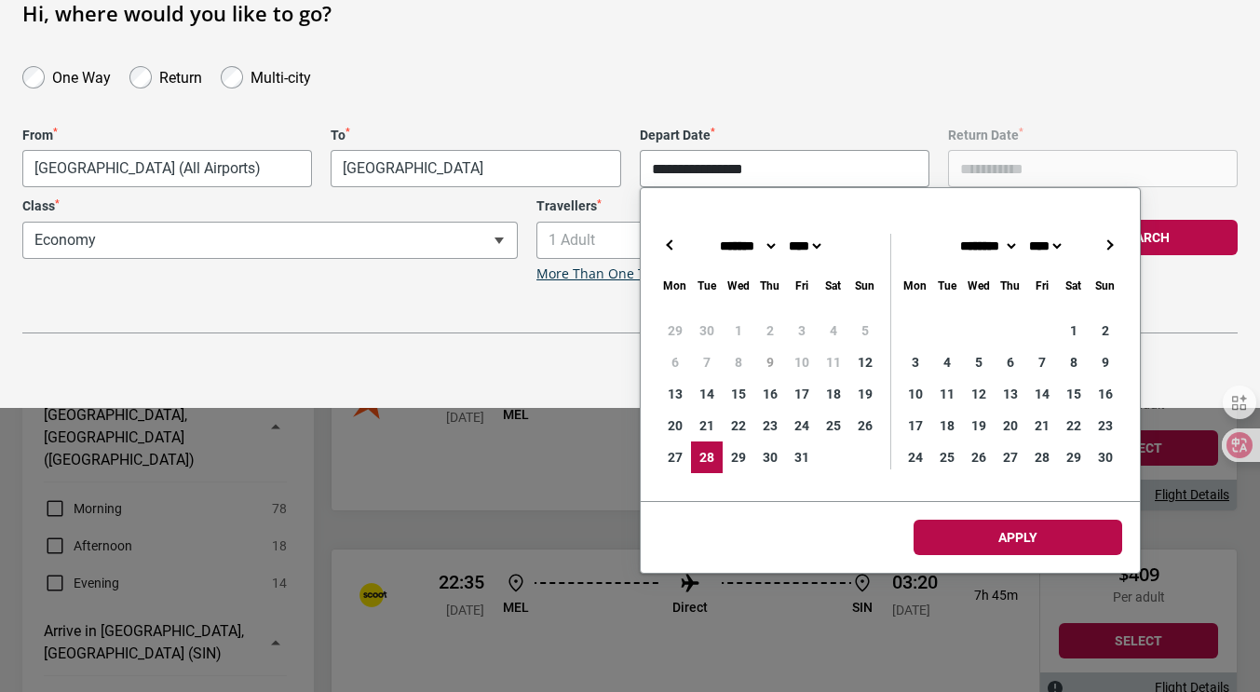
scroll to position [186, 0]
type input "**********"
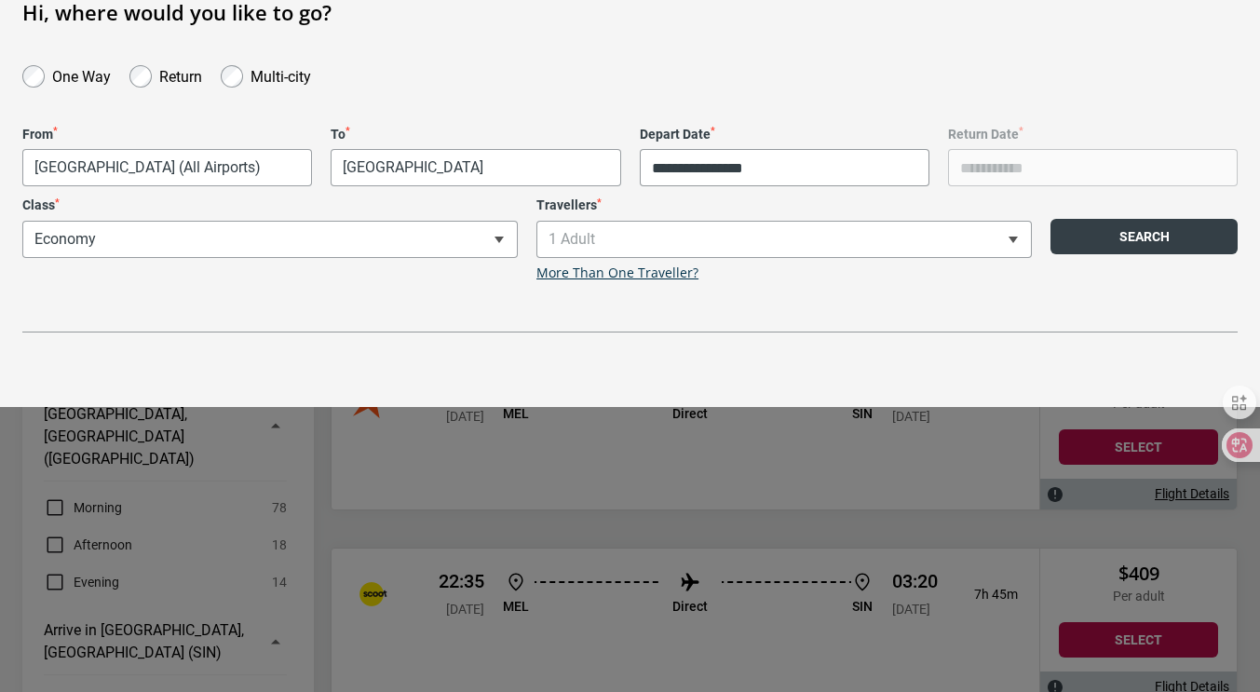
click at [1107, 239] on button "Search" at bounding box center [1143, 236] width 187 height 35
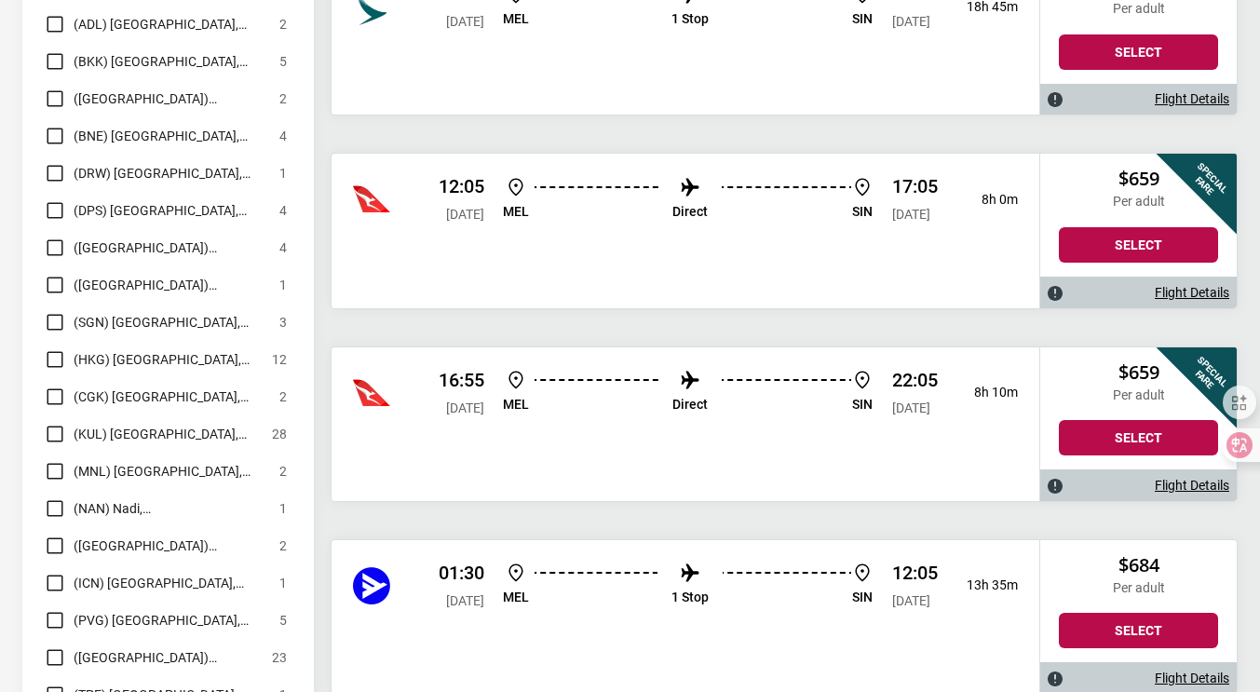
scroll to position [5308, 0]
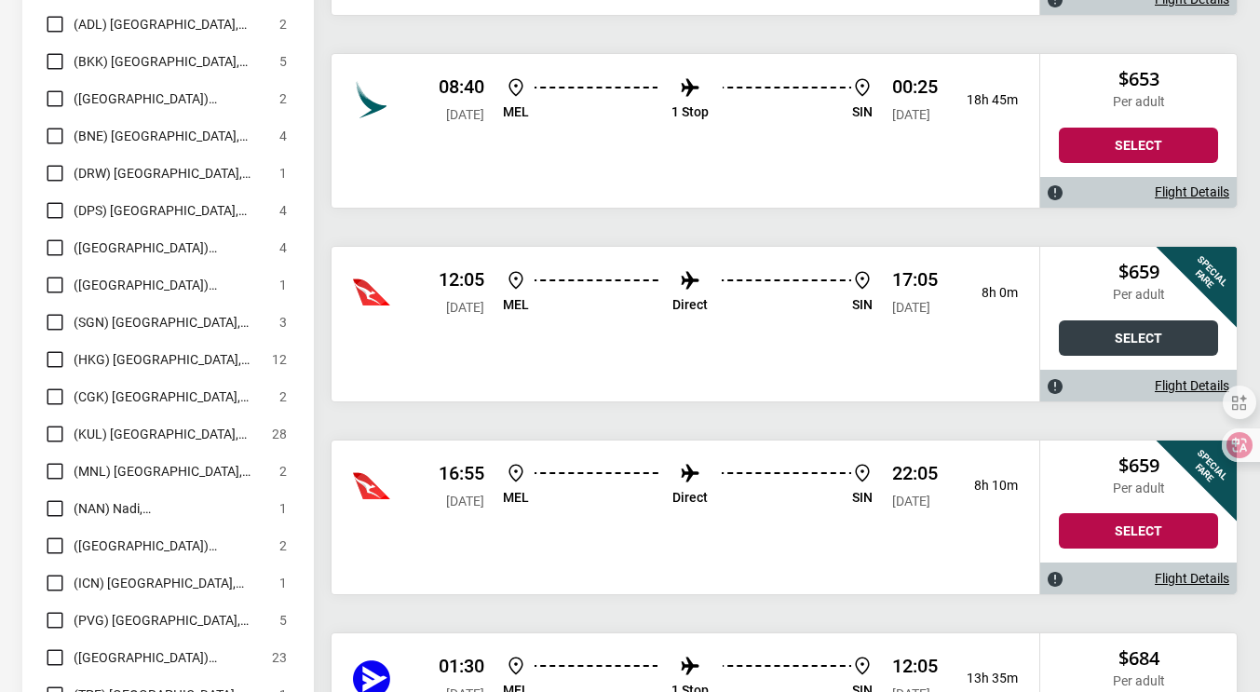
click at [1100, 346] on button "Select" at bounding box center [1138, 337] width 159 height 35
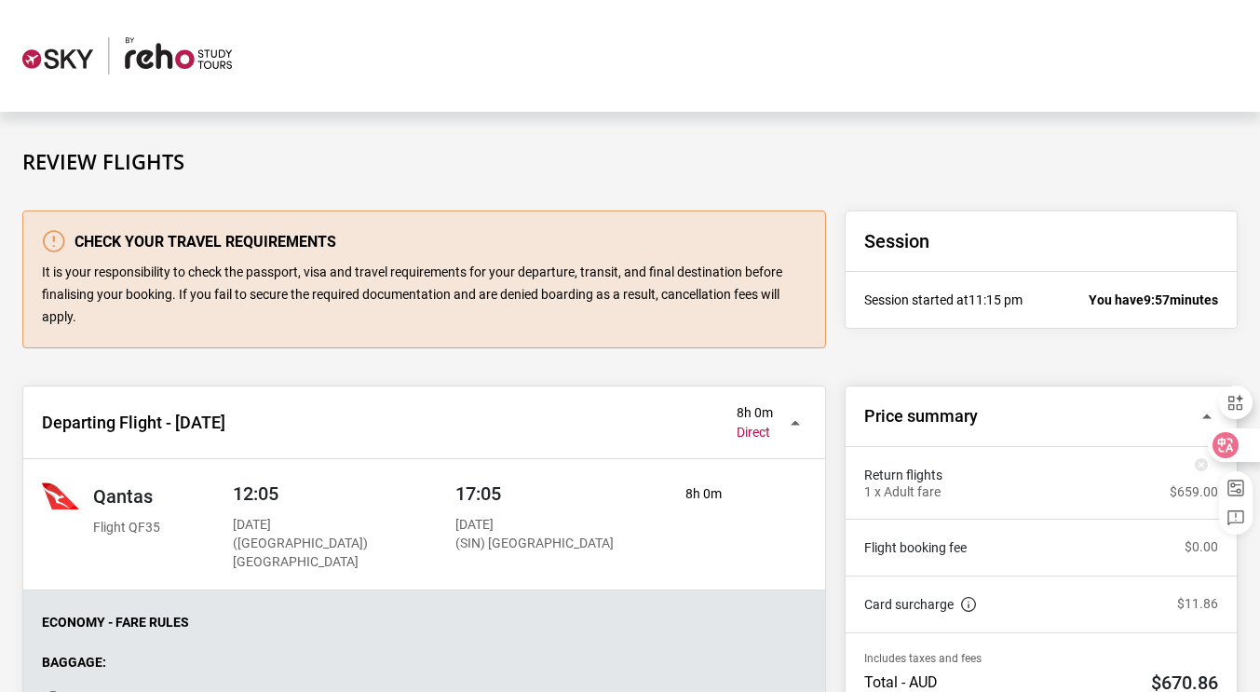
click at [1236, 448] on icon at bounding box center [1225, 445] width 26 height 26
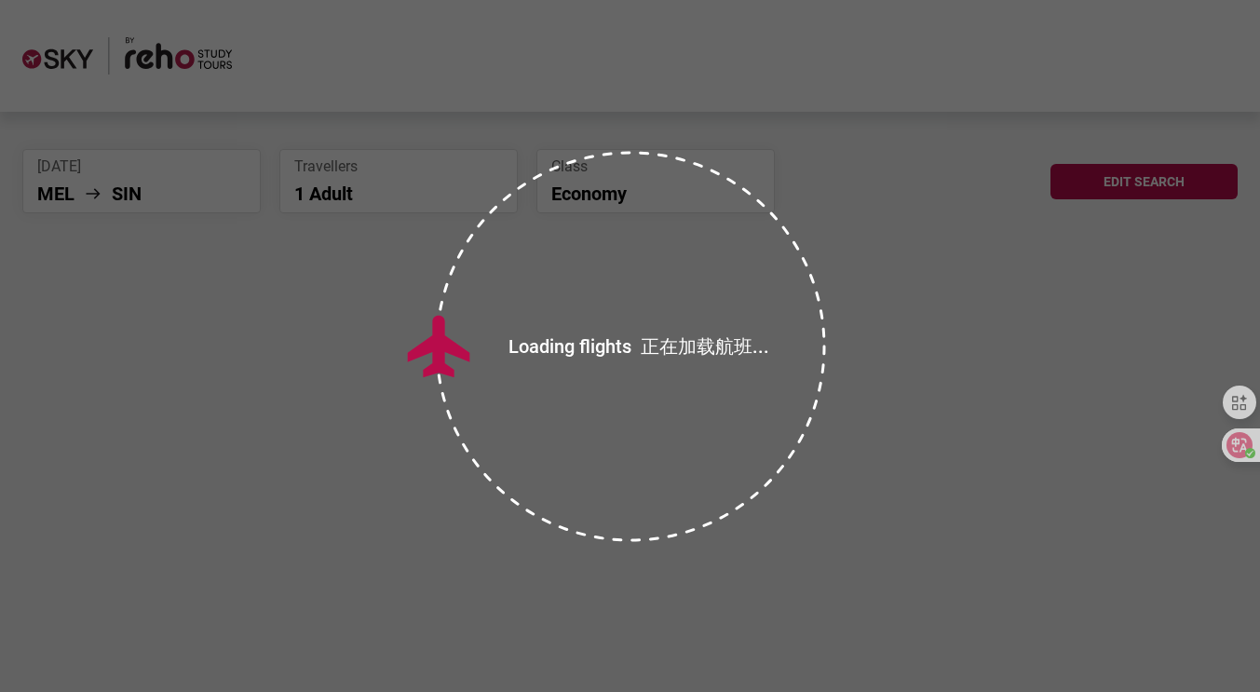
scroll to position [94, 0]
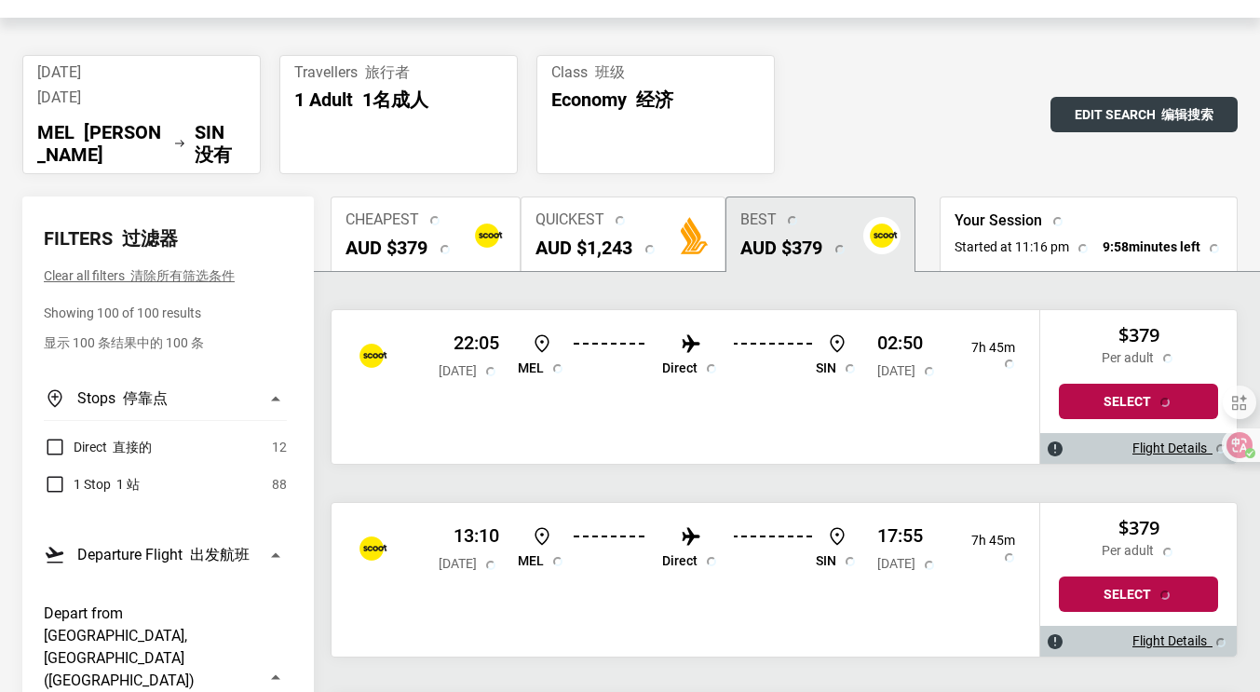
click at [1114, 109] on button "Edit Search 编辑搜索" at bounding box center [1143, 114] width 187 height 35
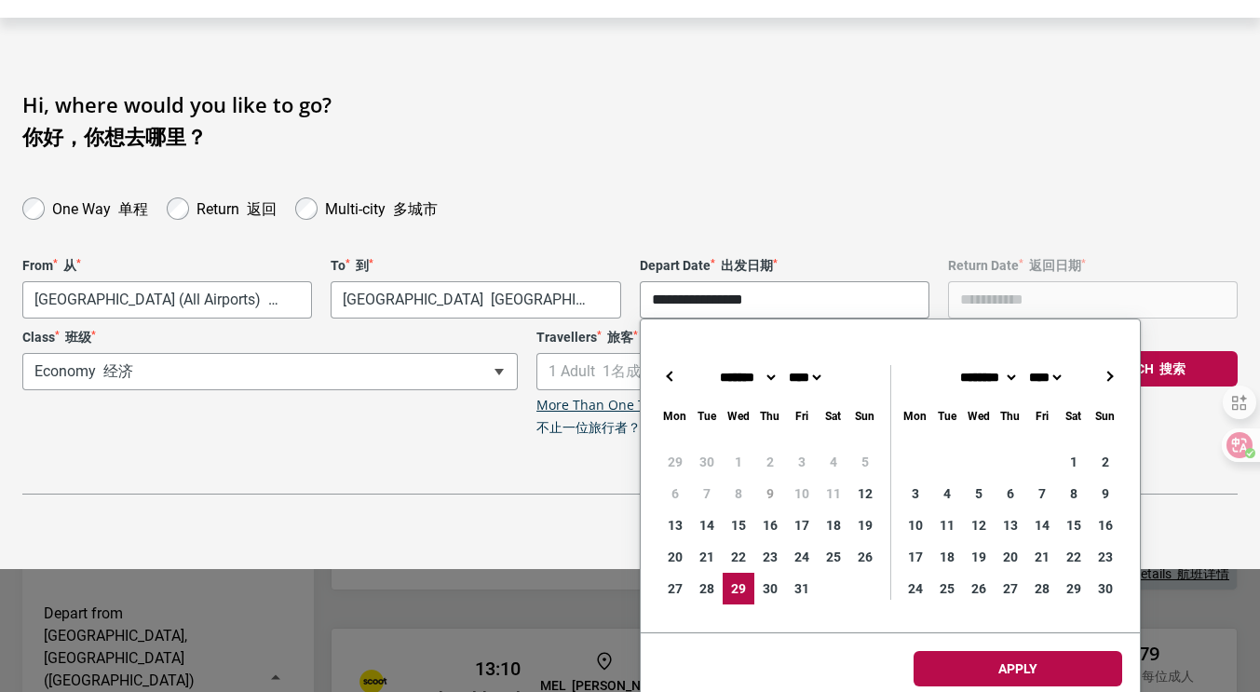
click at [766, 304] on input "**********" at bounding box center [785, 299] width 290 height 37
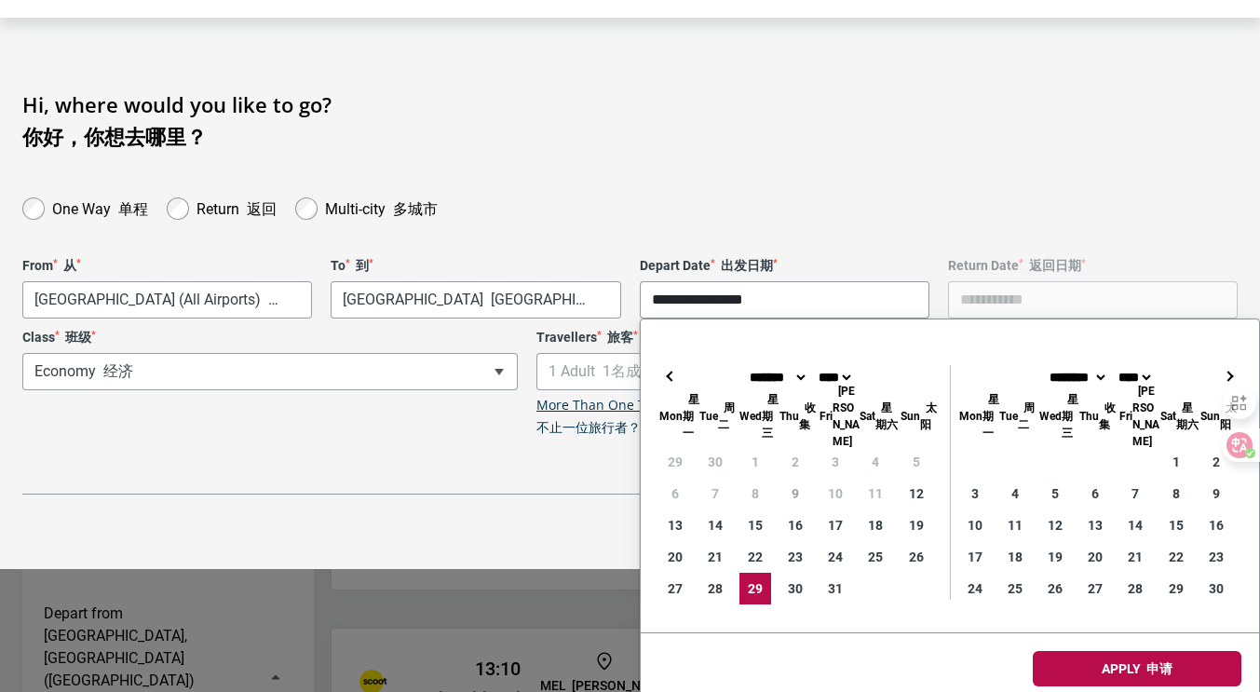
type input "**********"
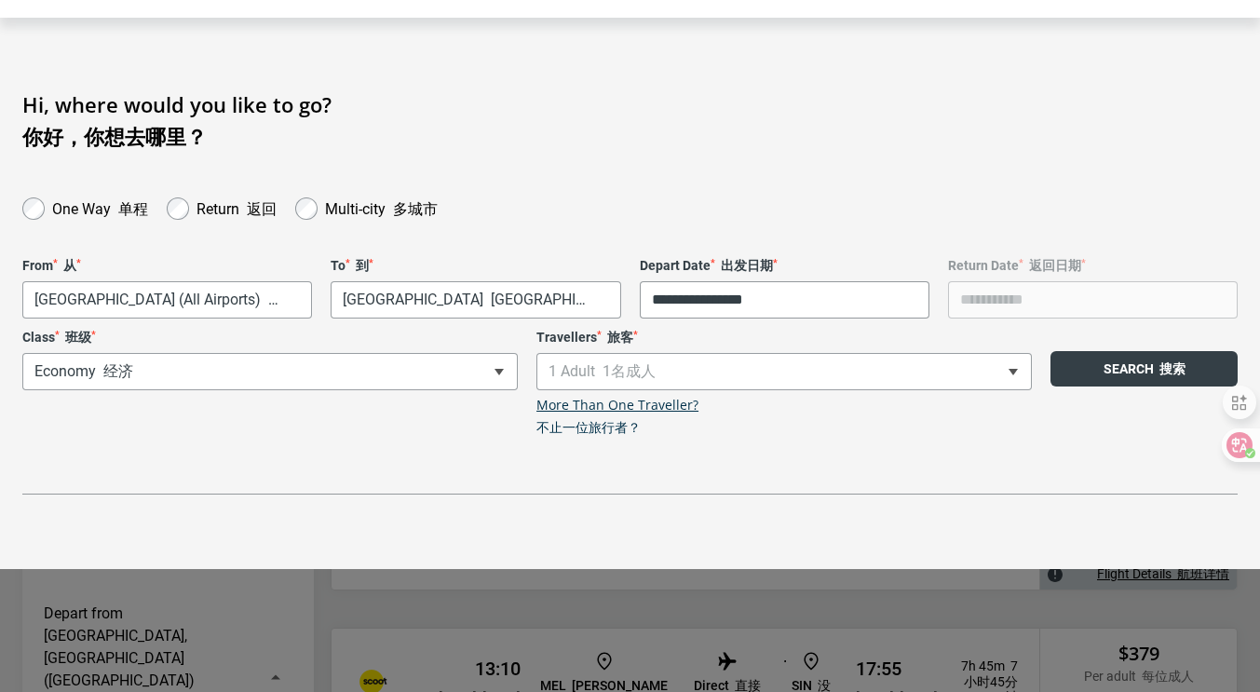
click at [1137, 373] on button "Search 搜索" at bounding box center [1143, 368] width 187 height 35
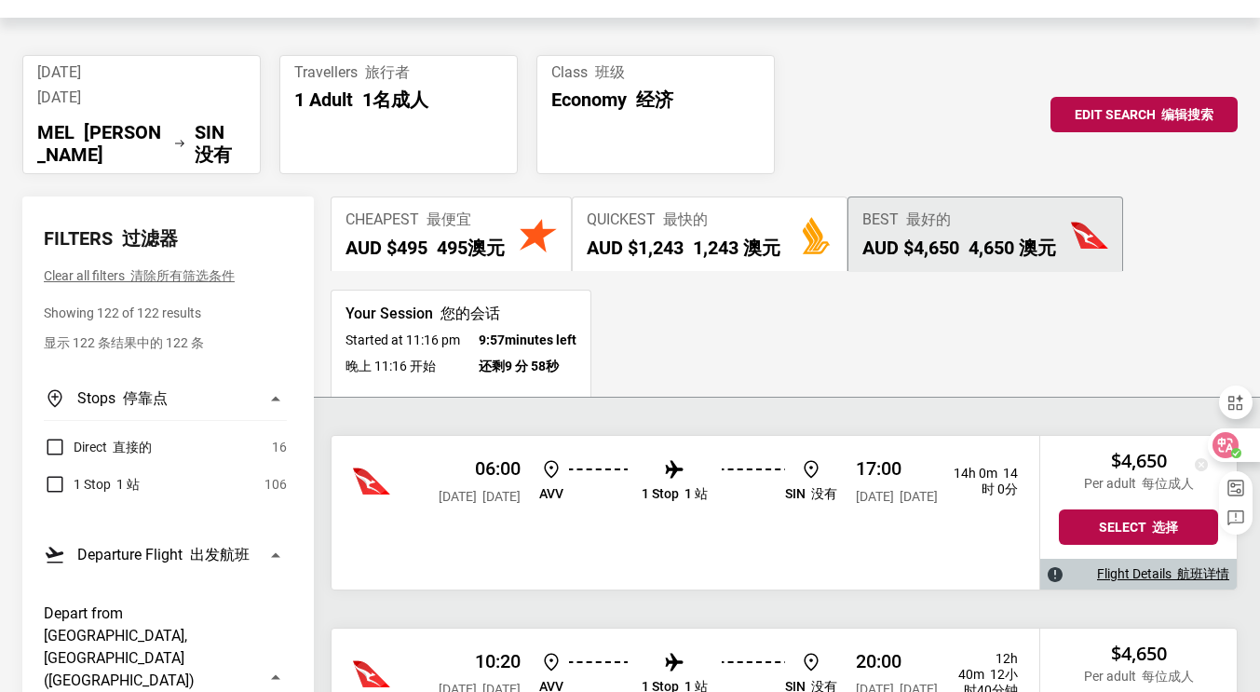
click at [1235, 445] on icon at bounding box center [1225, 445] width 26 height 26
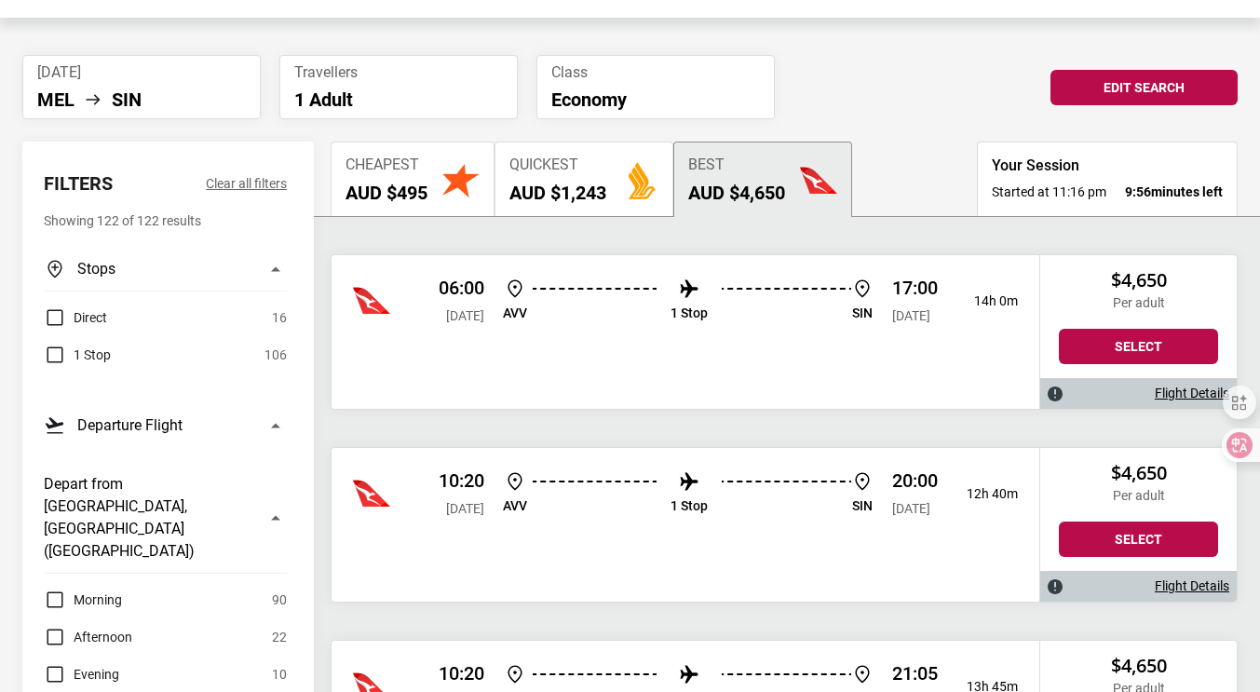
scroll to position [0, 0]
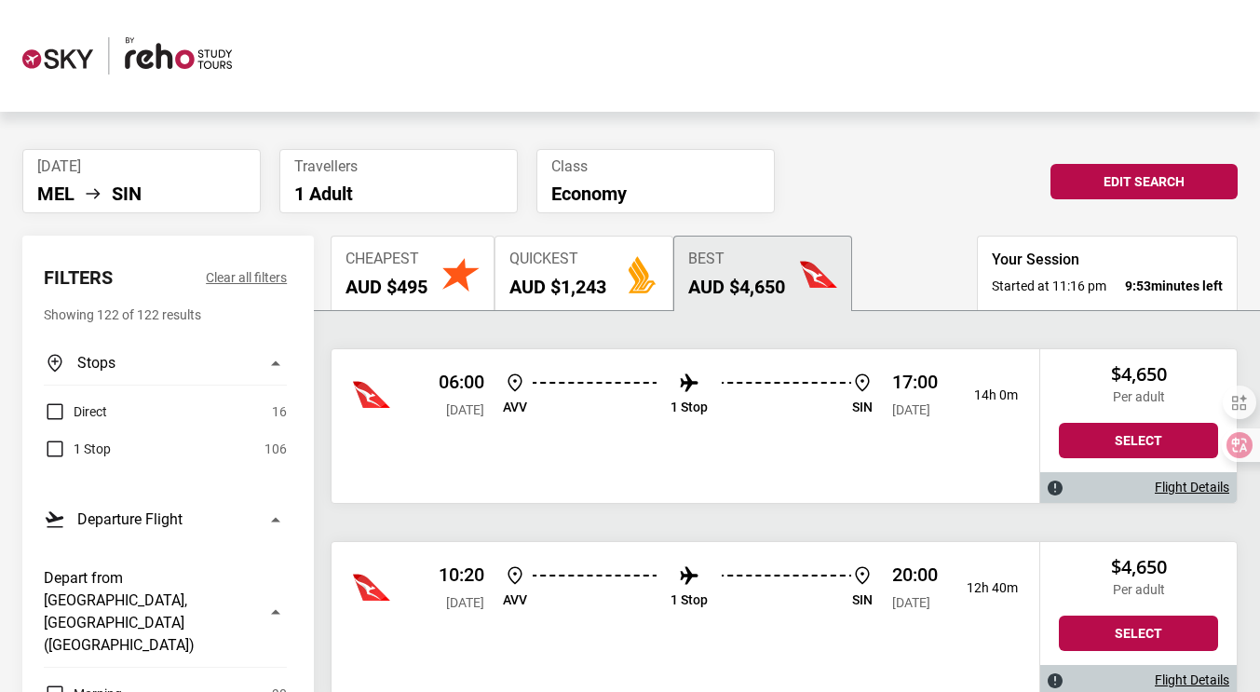
click at [439, 263] on button "Cheapest AUD $495" at bounding box center [413, 273] width 164 height 74
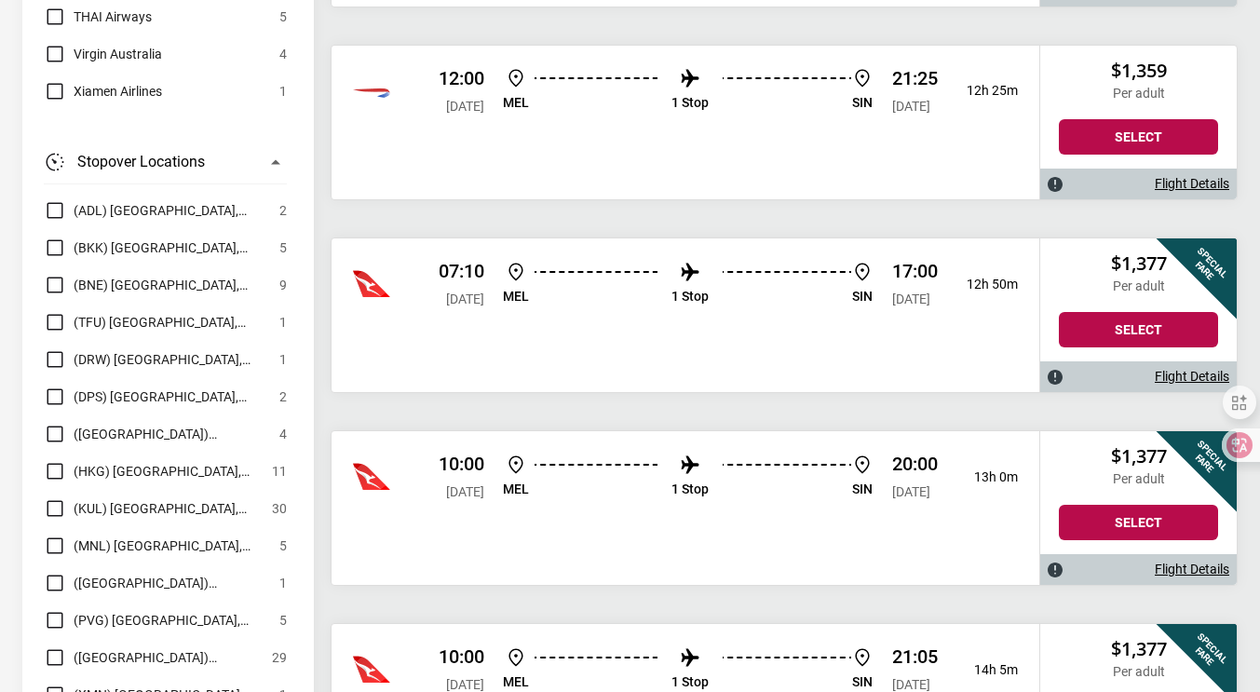
scroll to position [12477, 0]
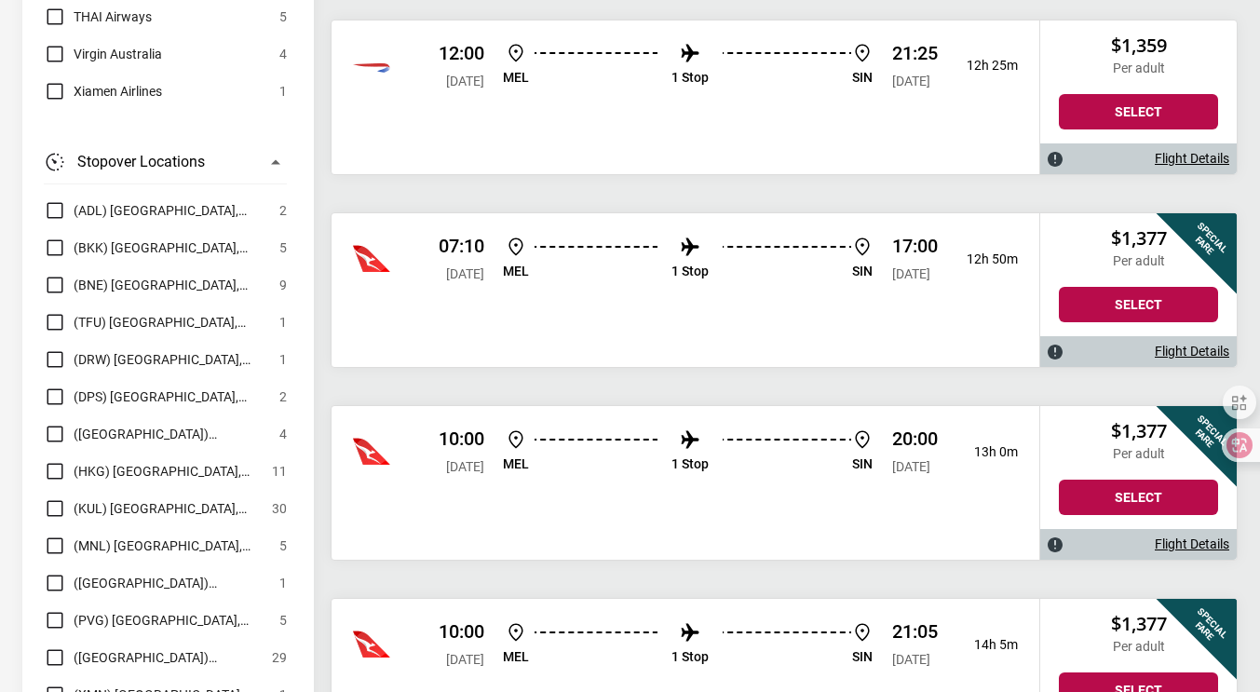
click at [280, 140] on button "Stopover Locations" at bounding box center [165, 162] width 243 height 45
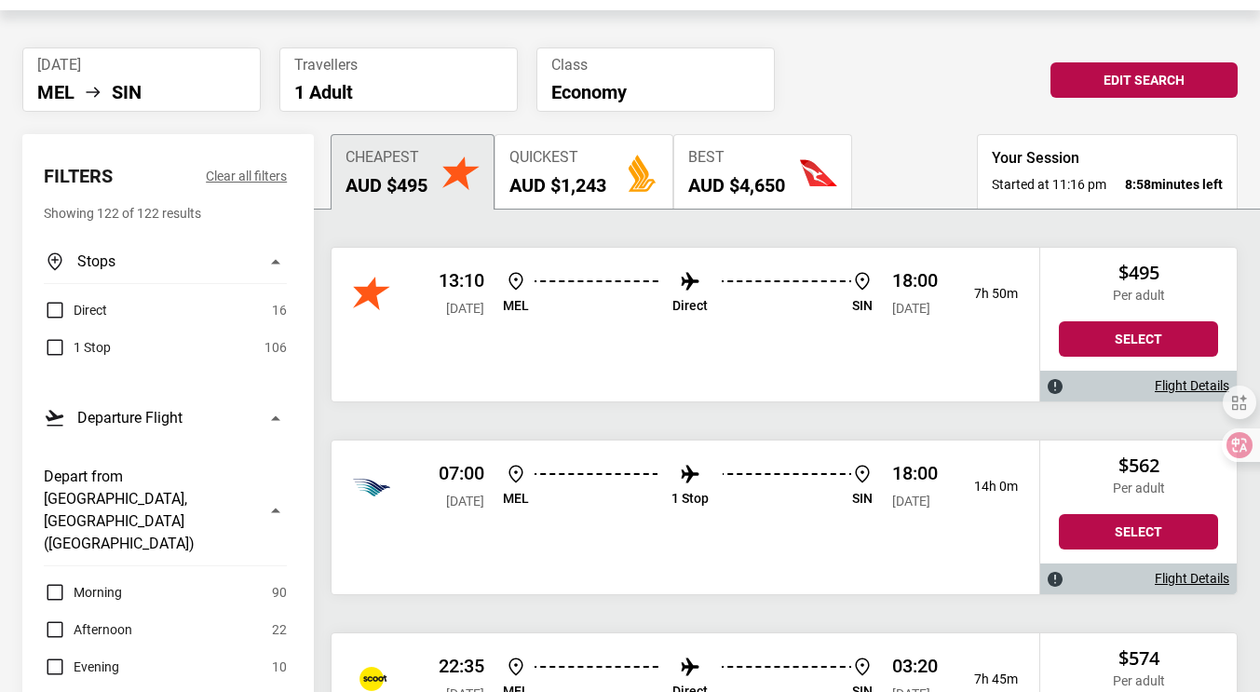
scroll to position [186, 0]
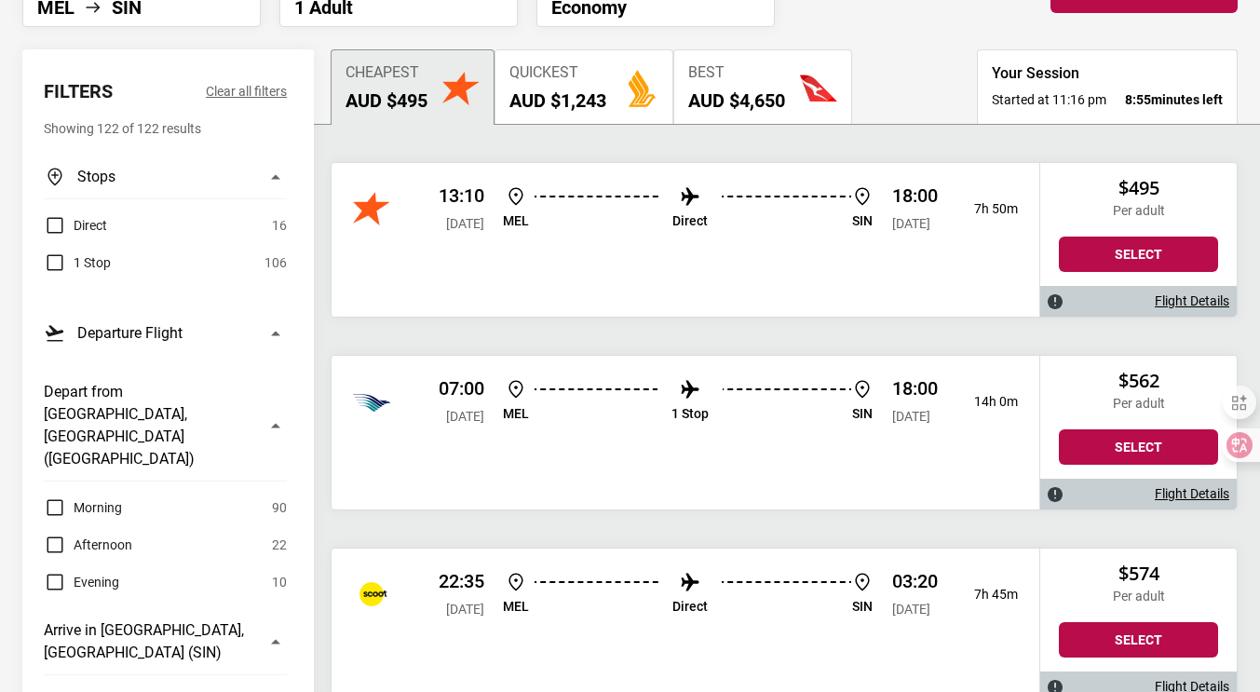
click at [273, 404] on button "Depart from [GEOGRAPHIC_DATA], [GEOGRAPHIC_DATA] ([GEOGRAPHIC_DATA])" at bounding box center [165, 426] width 243 height 112
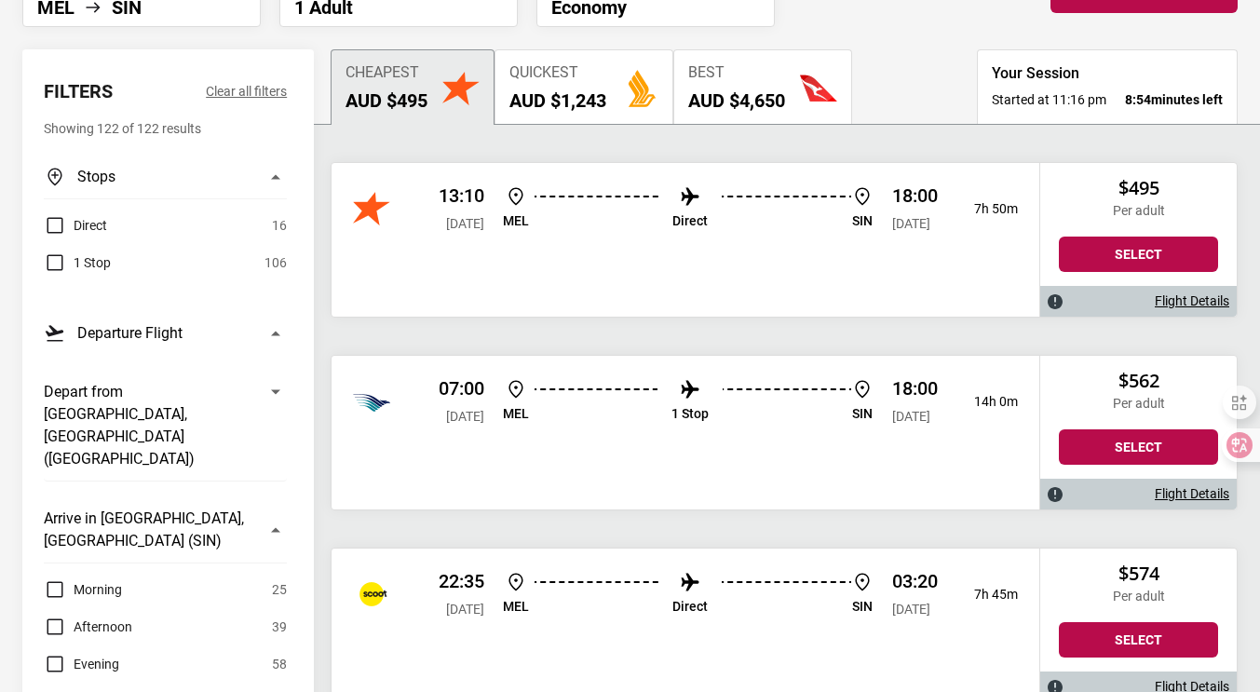
click at [279, 496] on button "Arrive in [GEOGRAPHIC_DATA], [GEOGRAPHIC_DATA] (SIN)" at bounding box center [165, 529] width 243 height 67
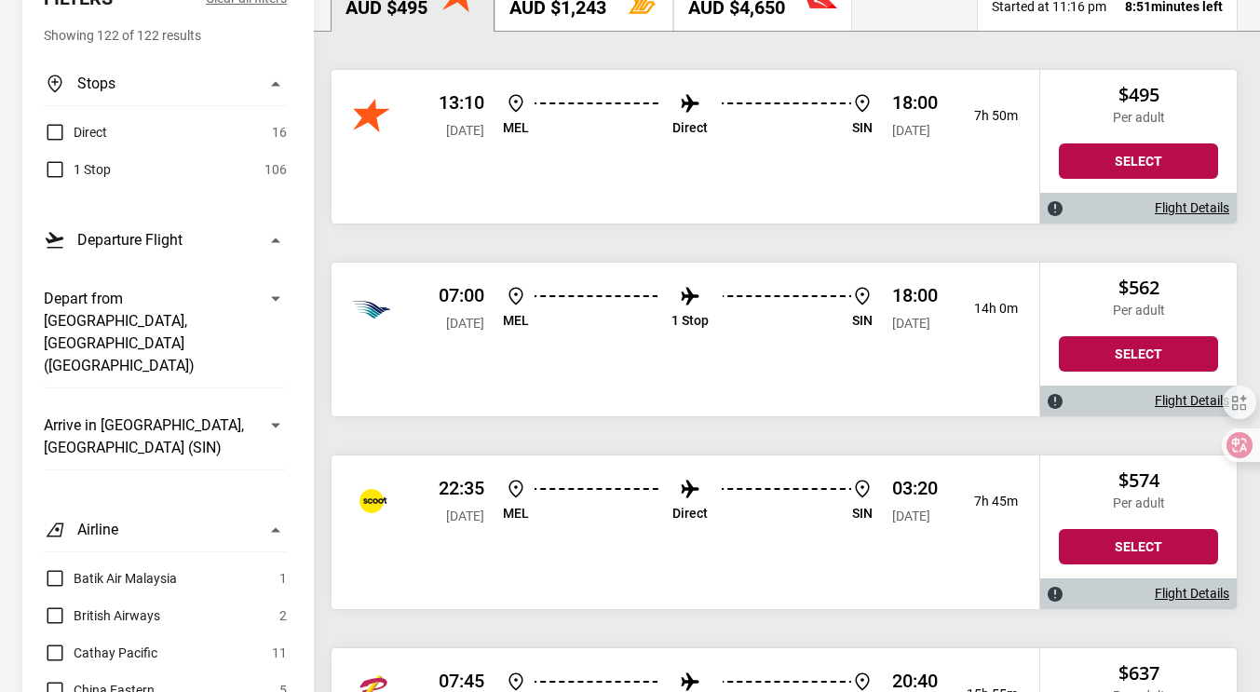
click at [278, 507] on button "Airline" at bounding box center [165, 529] width 243 height 45
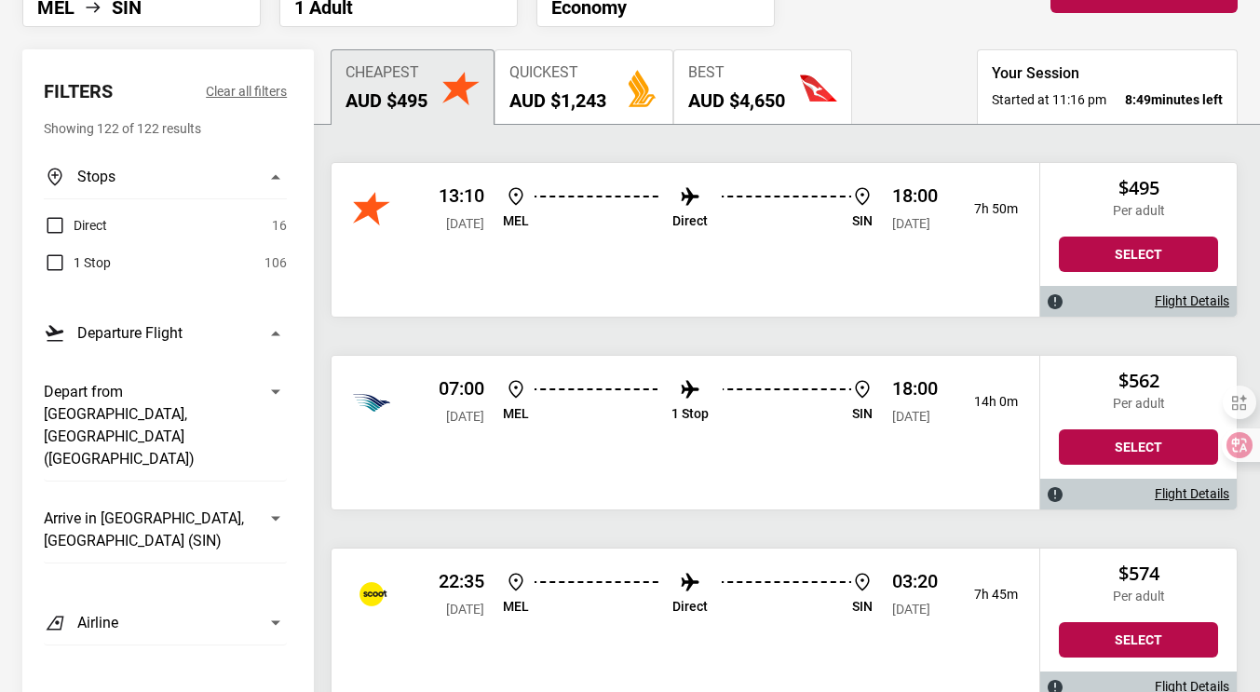
scroll to position [186, 0]
click at [67, 232] on label "Direct" at bounding box center [75, 225] width 63 height 22
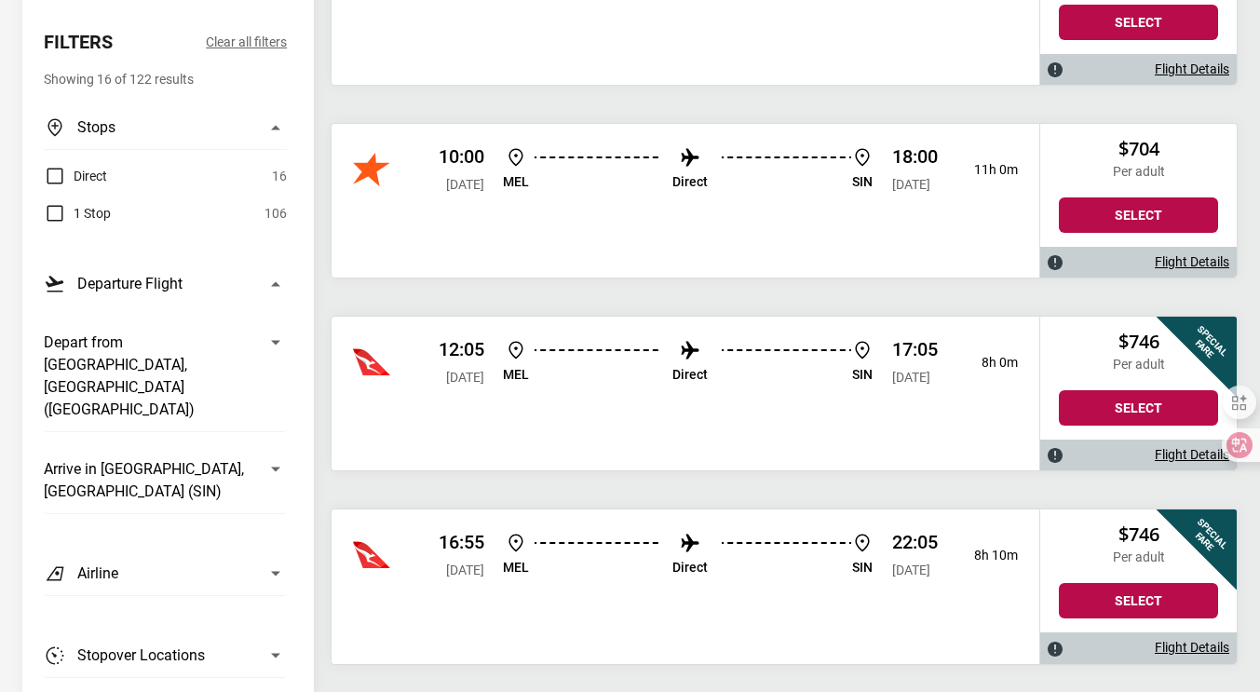
scroll to position [838, 0]
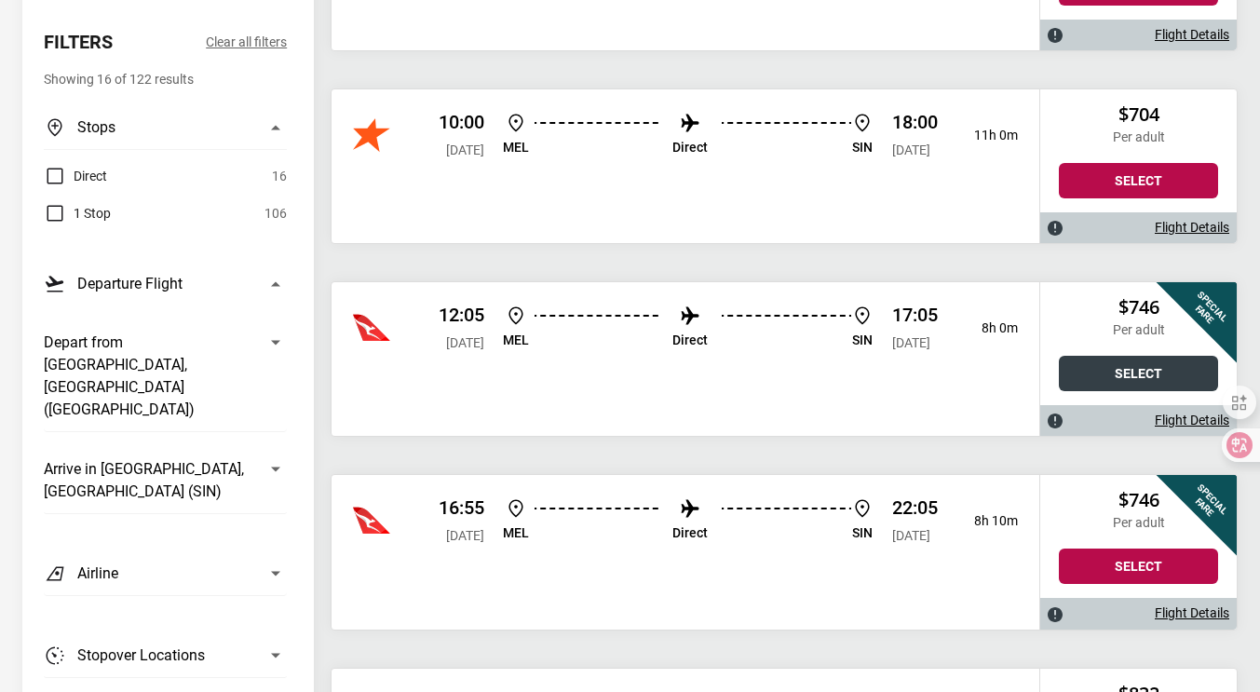
click at [1152, 371] on button "Select" at bounding box center [1138, 373] width 159 height 35
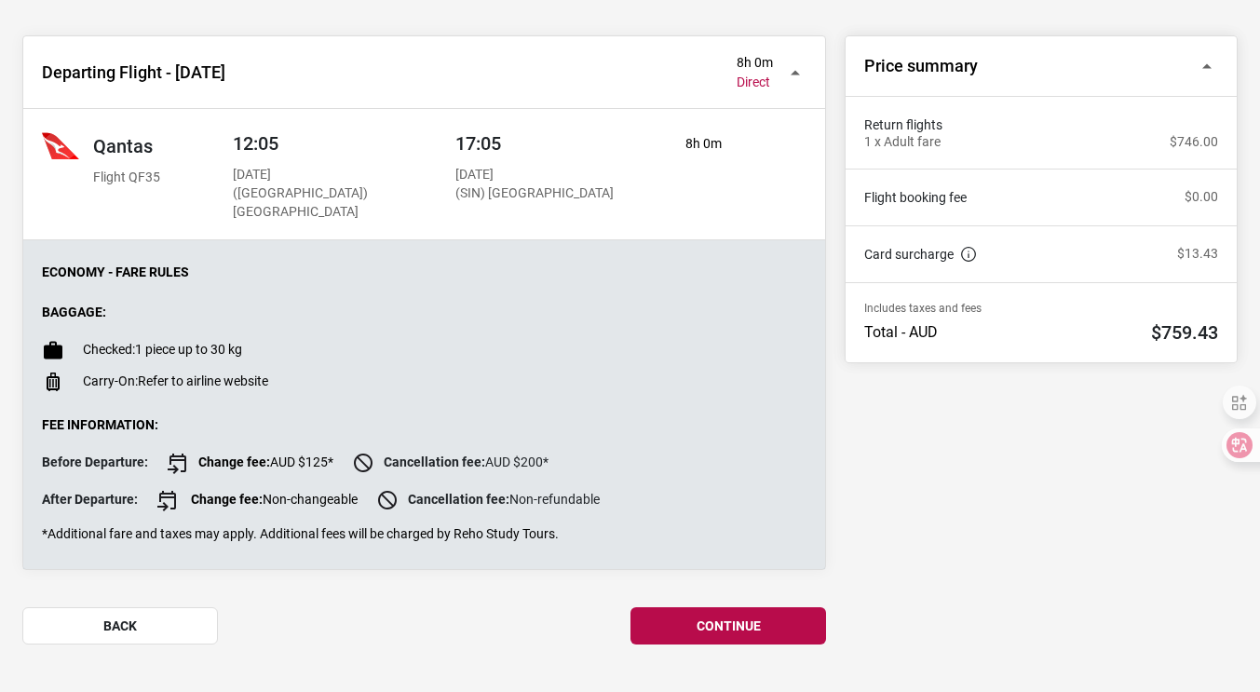
scroll to position [372, 0]
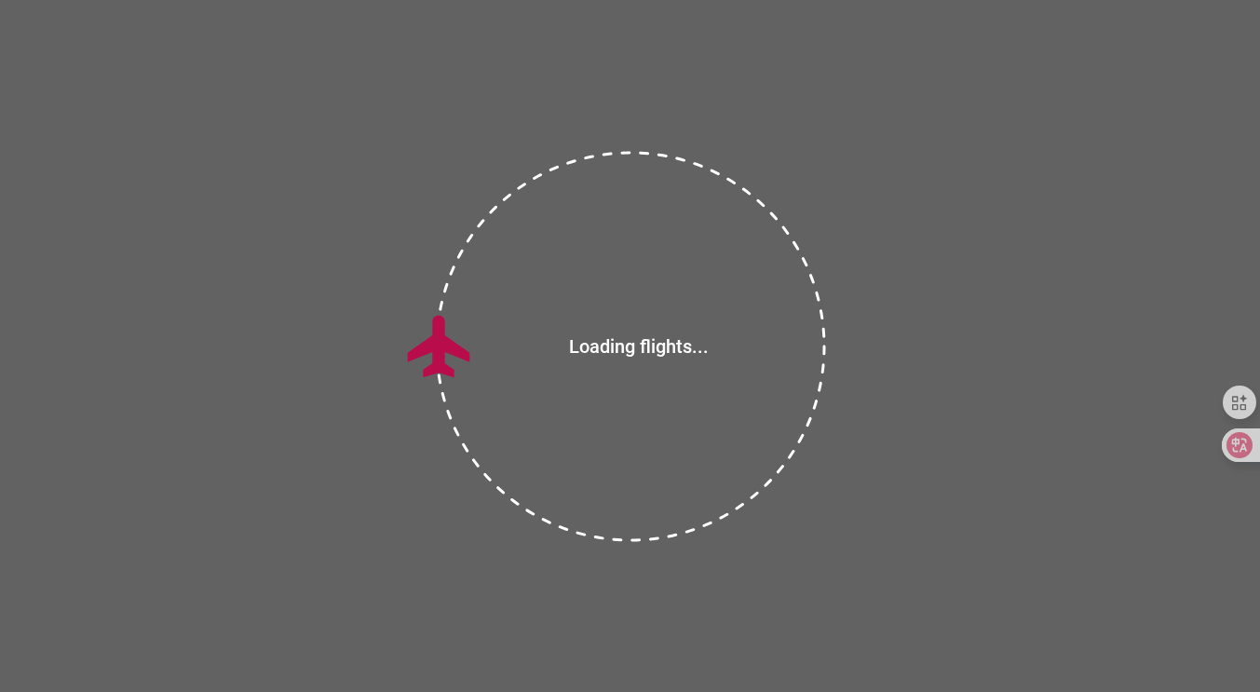
scroll to position [94, 0]
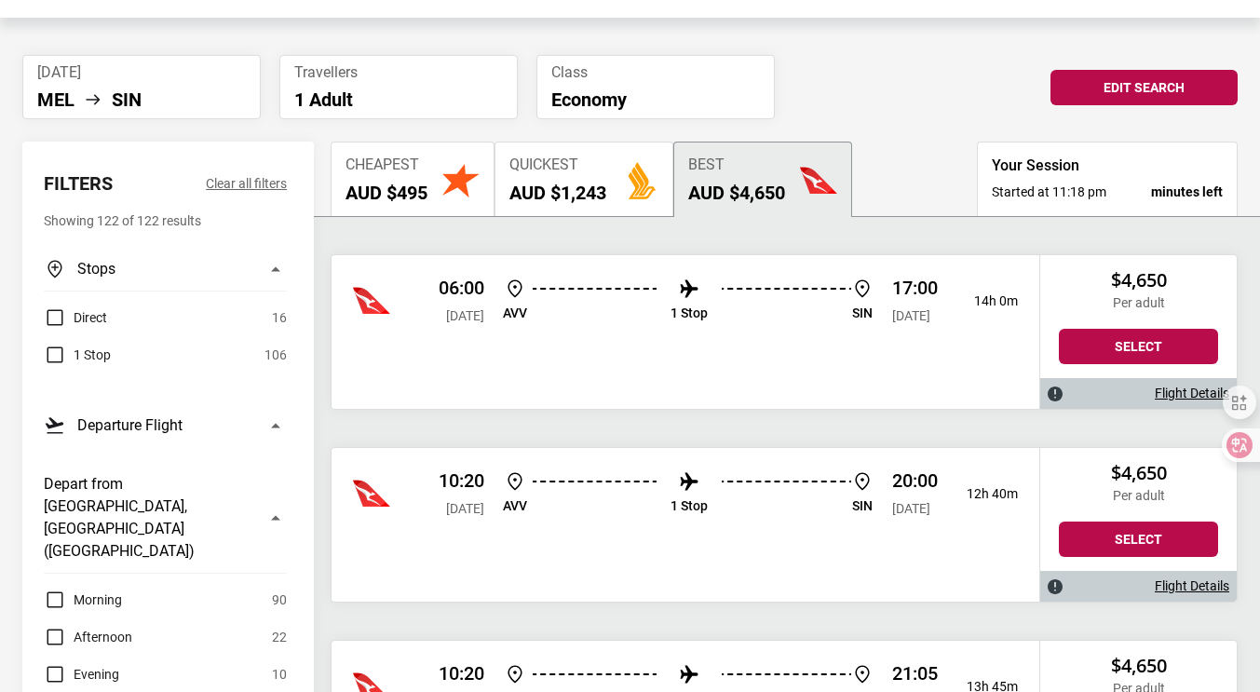
click at [1142, 91] on button "Edit Search" at bounding box center [1143, 87] width 187 height 35
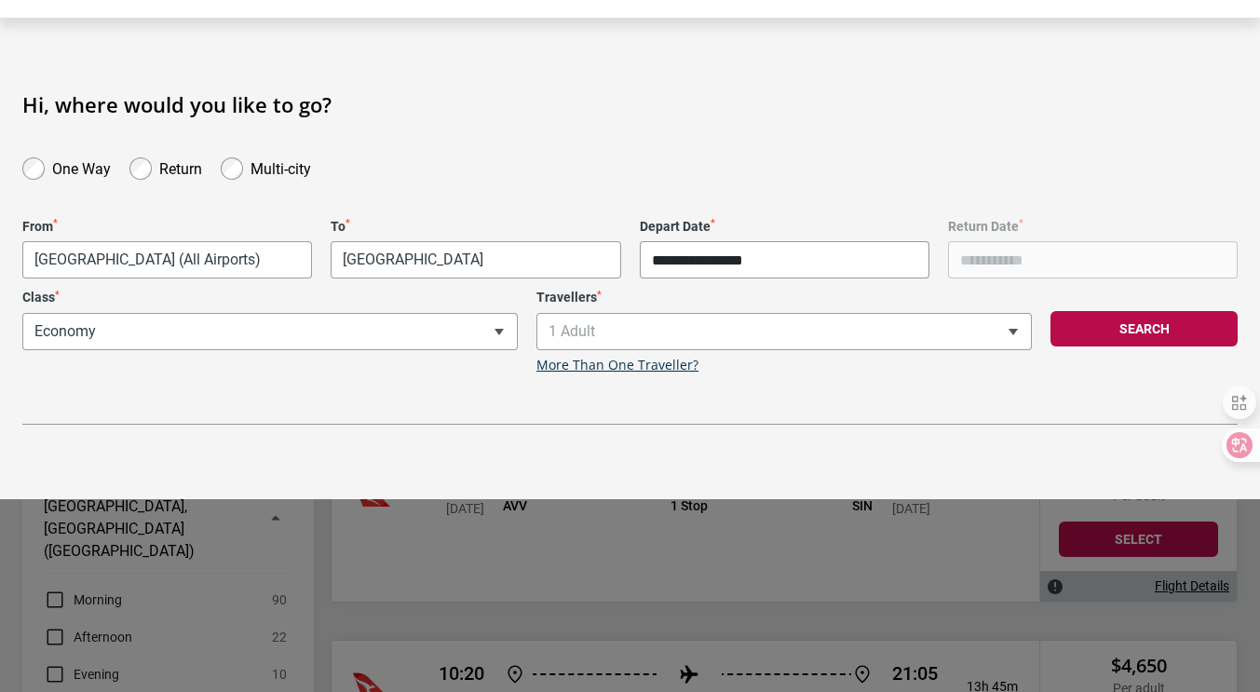
click at [701, 262] on input "**********" at bounding box center [785, 259] width 290 height 37
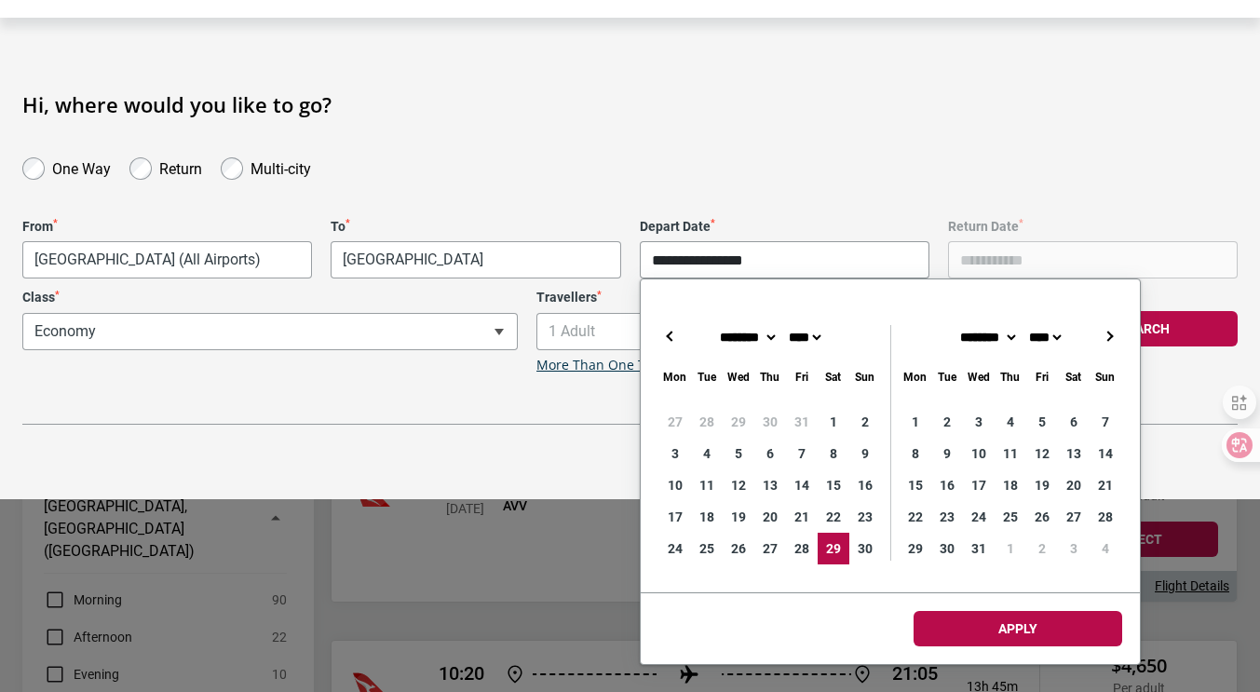
type input "**********"
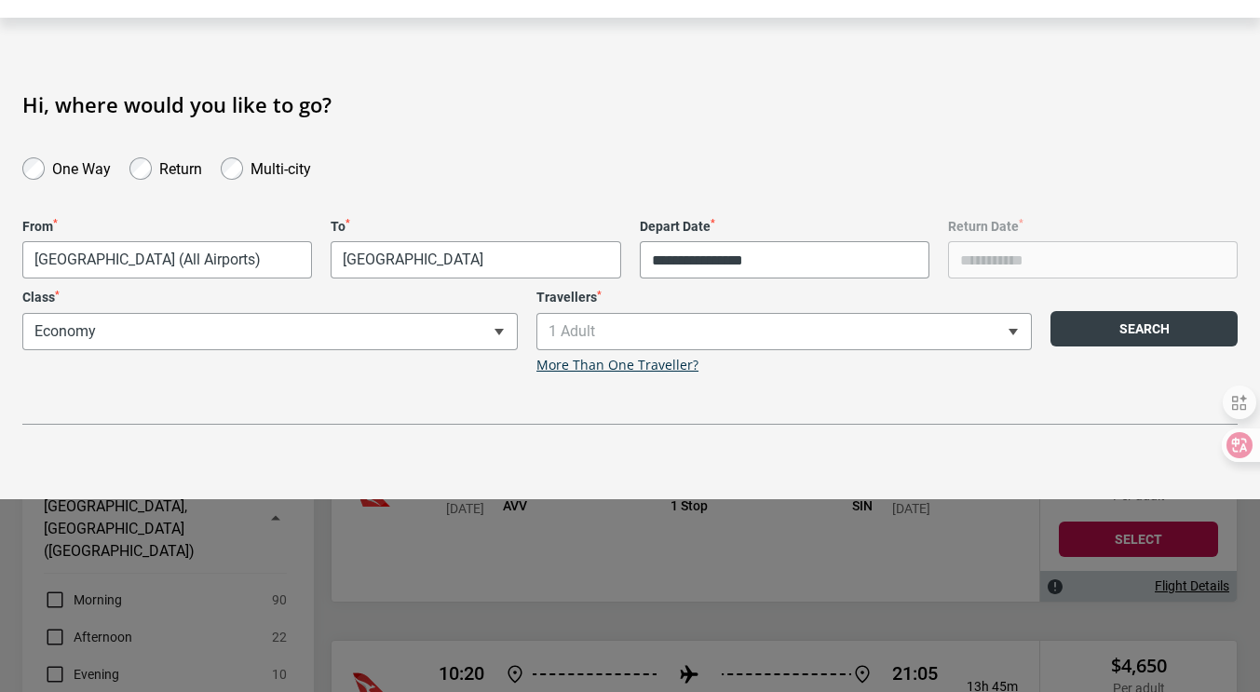
click at [1121, 336] on button "Search" at bounding box center [1143, 328] width 187 height 35
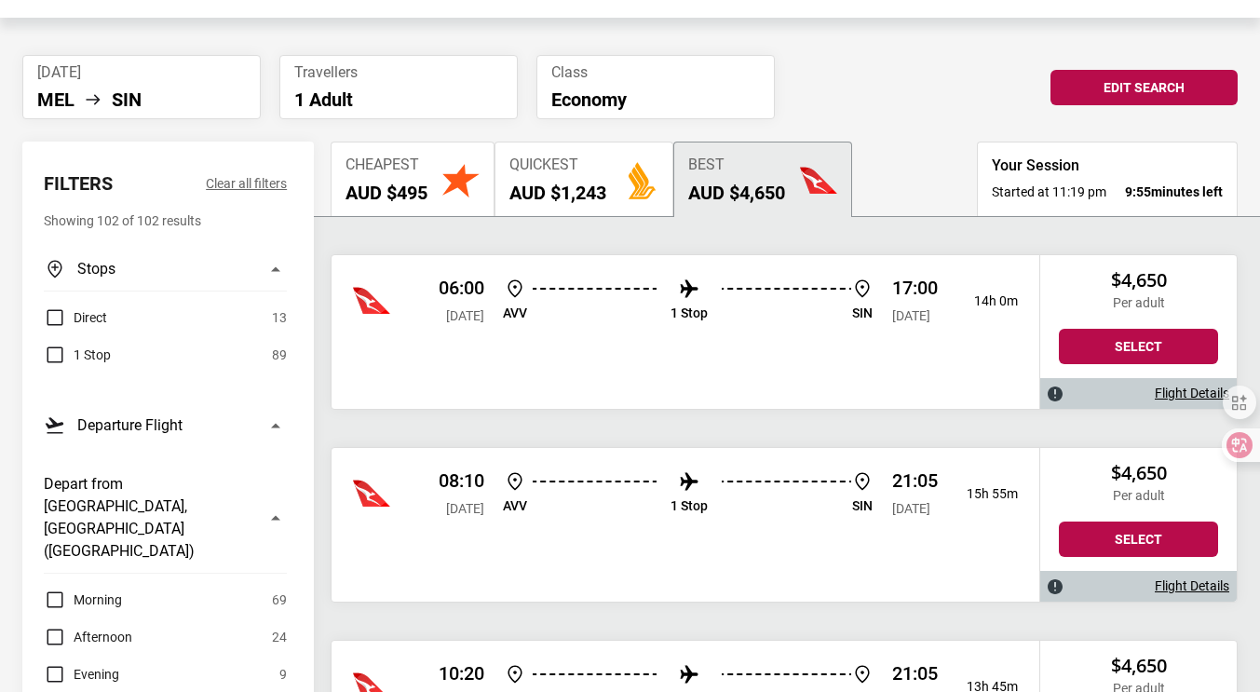
click at [356, 182] on h2 "AUD $495" at bounding box center [386, 193] width 82 height 22
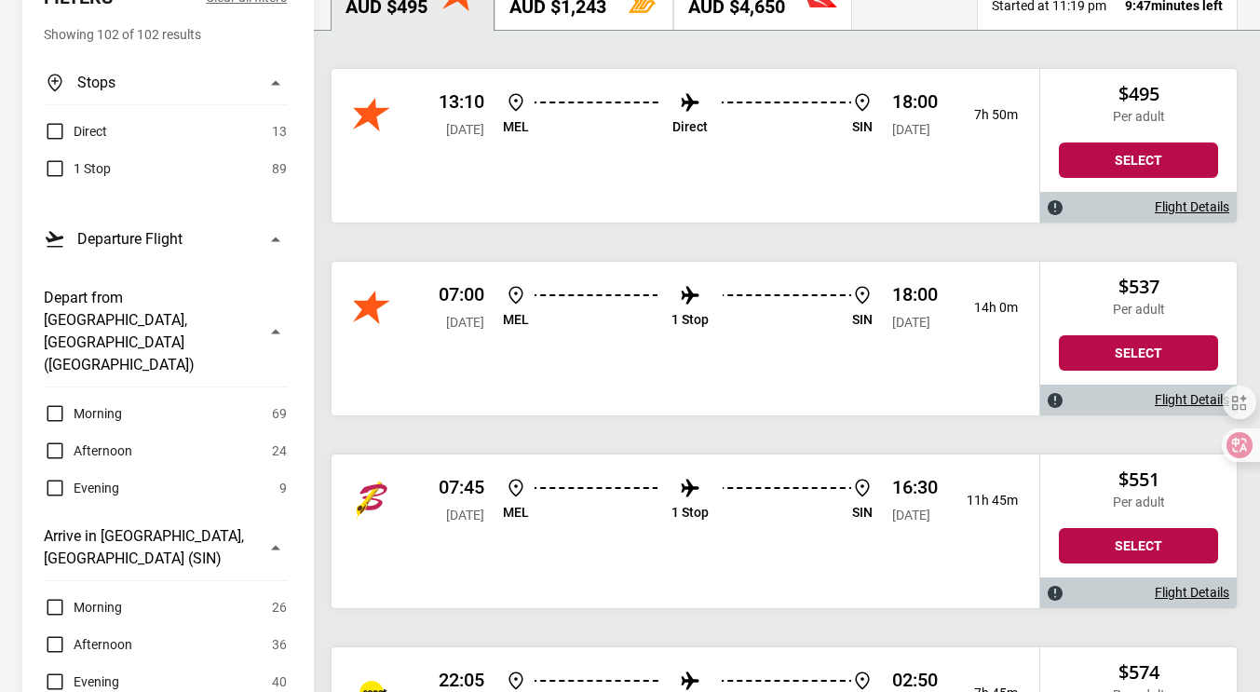
scroll to position [280, 0]
click at [53, 132] on label "Direct" at bounding box center [75, 131] width 63 height 22
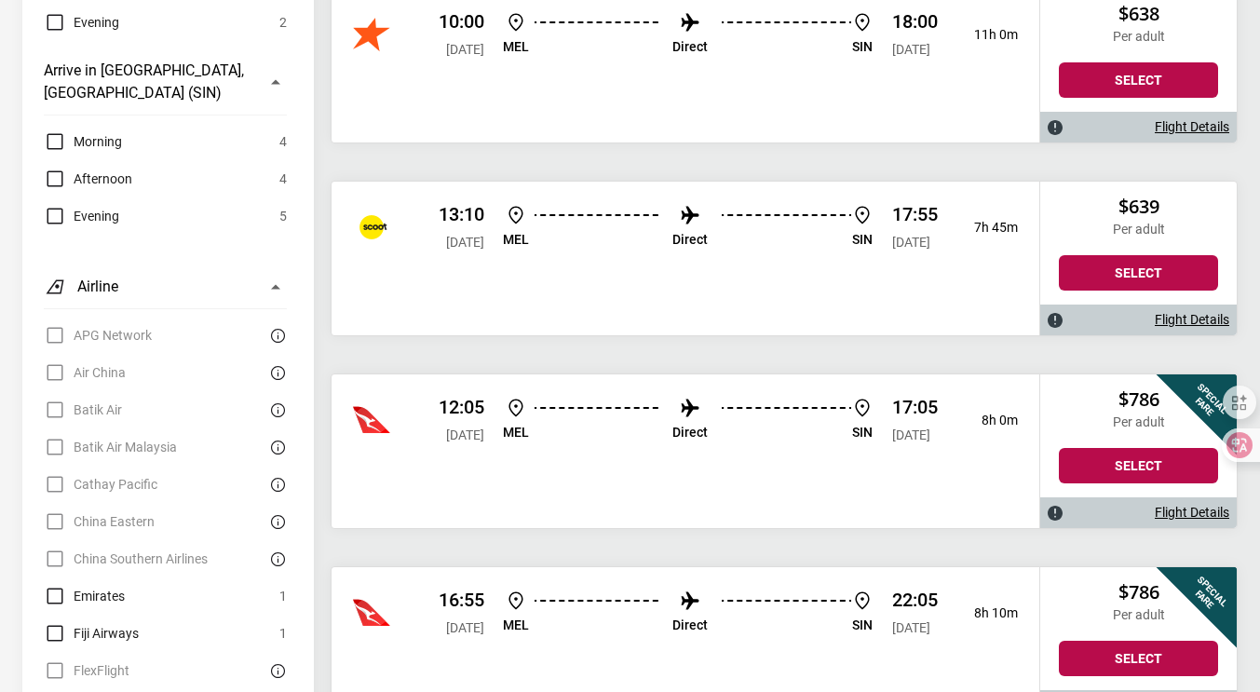
scroll to position [839, 0]
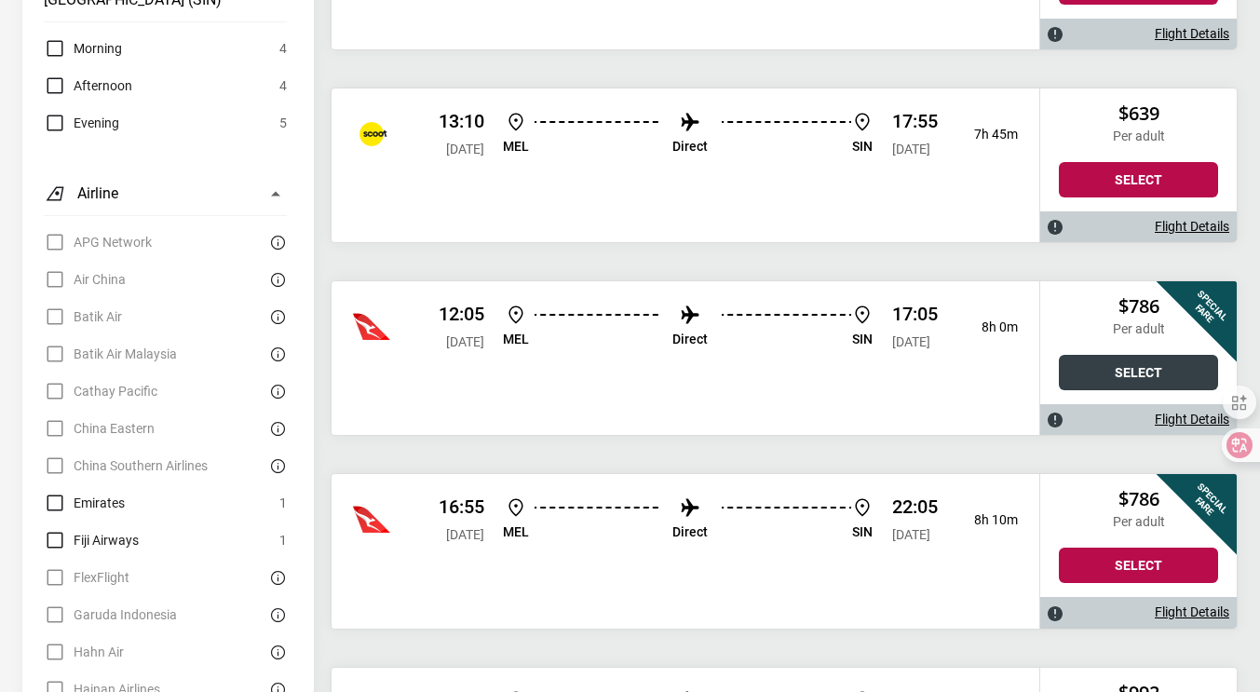
click at [1123, 371] on button "Select" at bounding box center [1138, 372] width 159 height 35
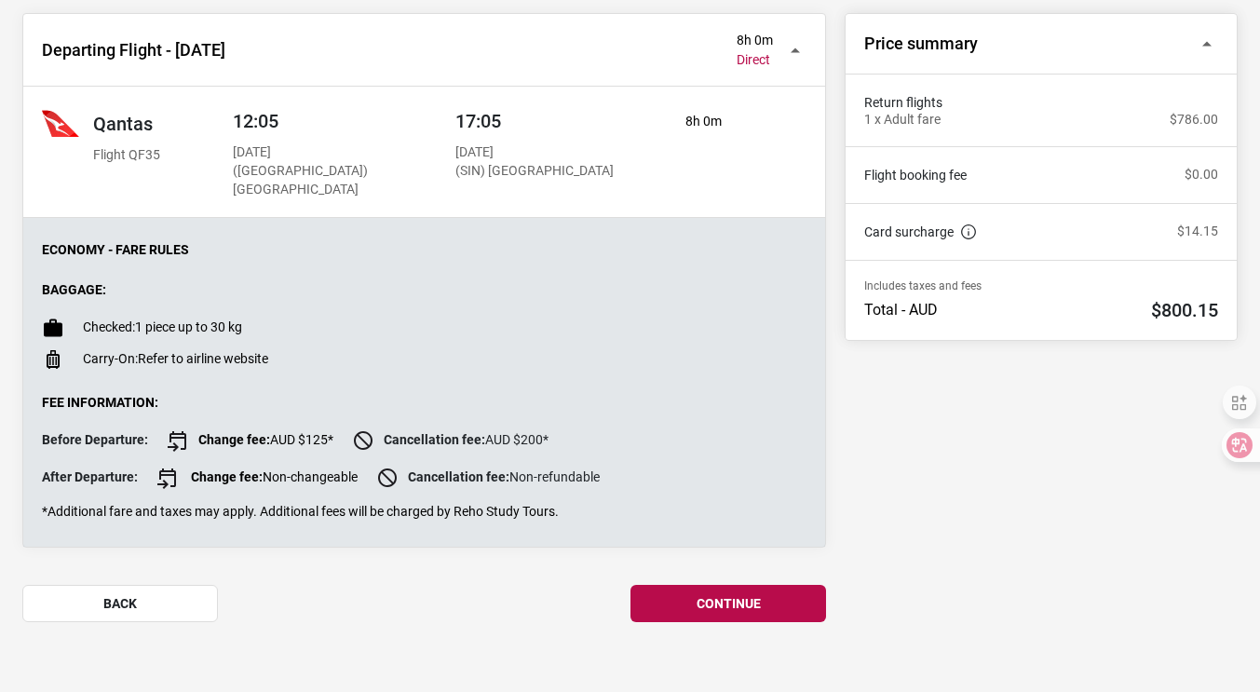
scroll to position [279, 0]
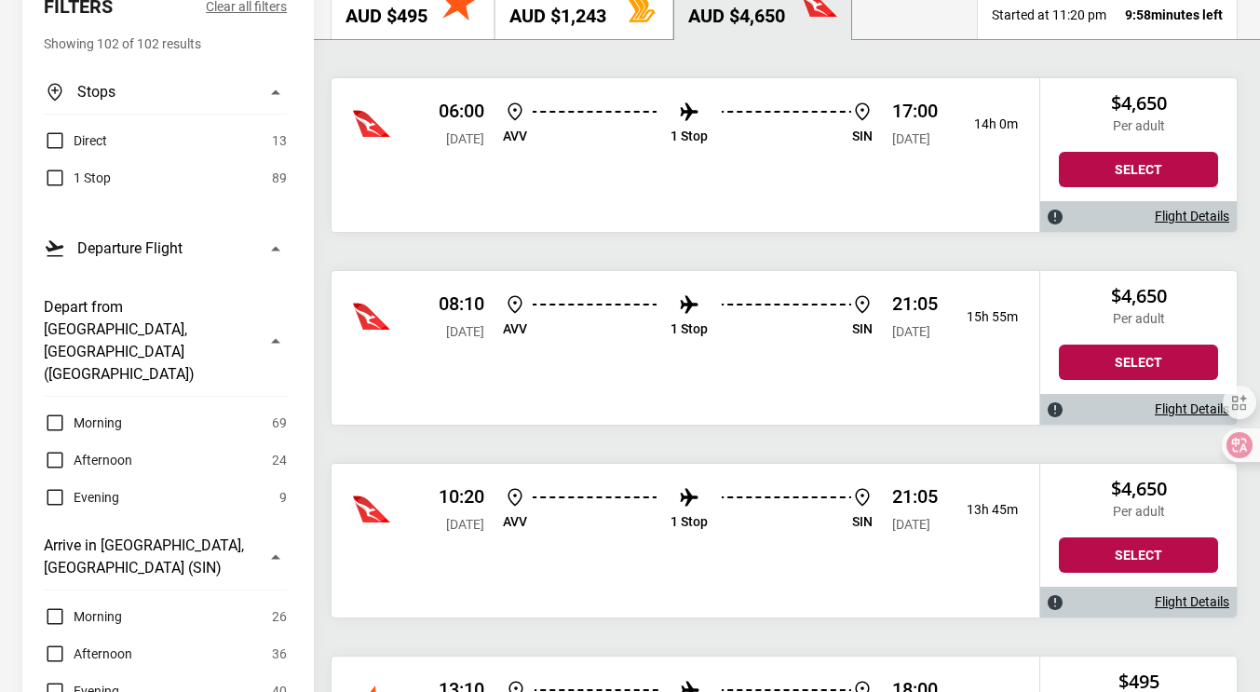
scroll to position [279, 0]
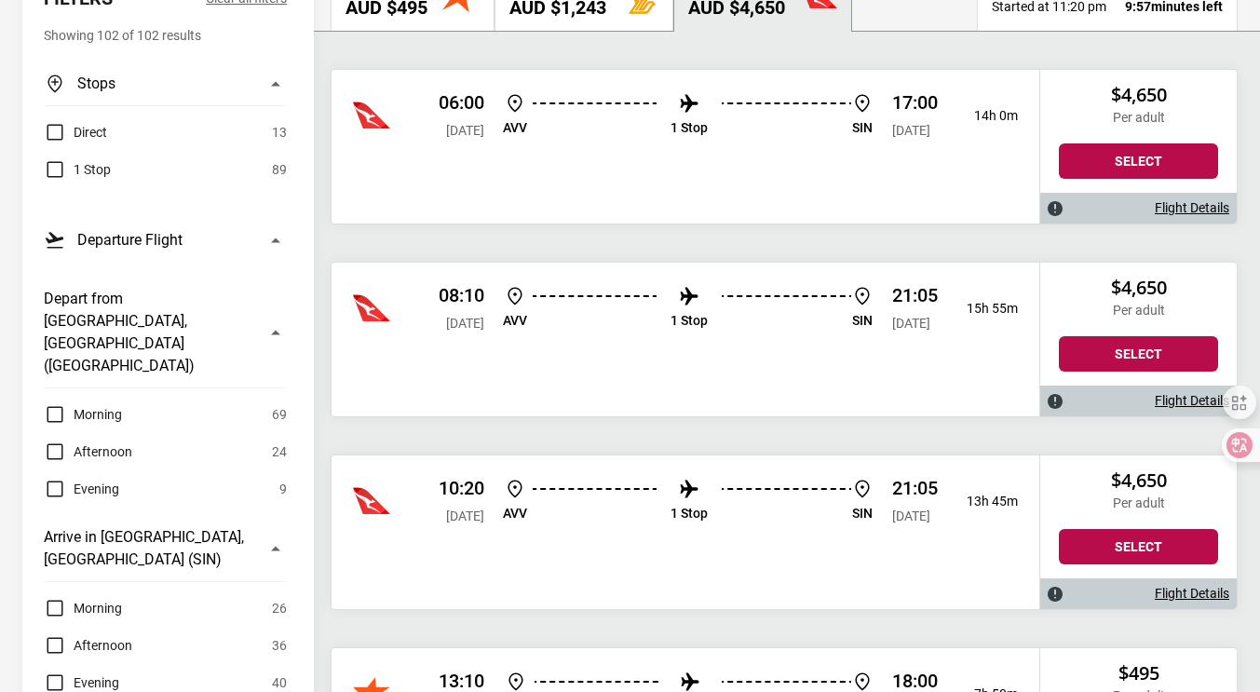
click at [405, 16] on h2 "AUD $495" at bounding box center [386, 7] width 82 height 22
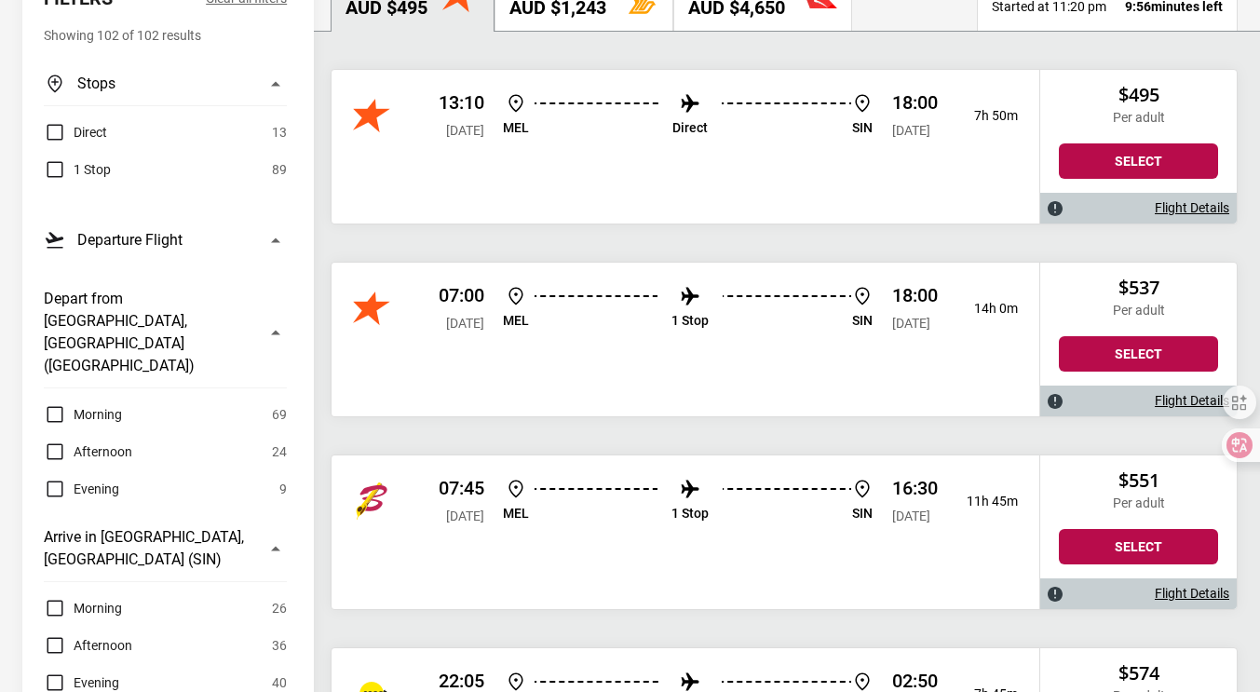
click at [60, 131] on label "Direct" at bounding box center [75, 132] width 63 height 22
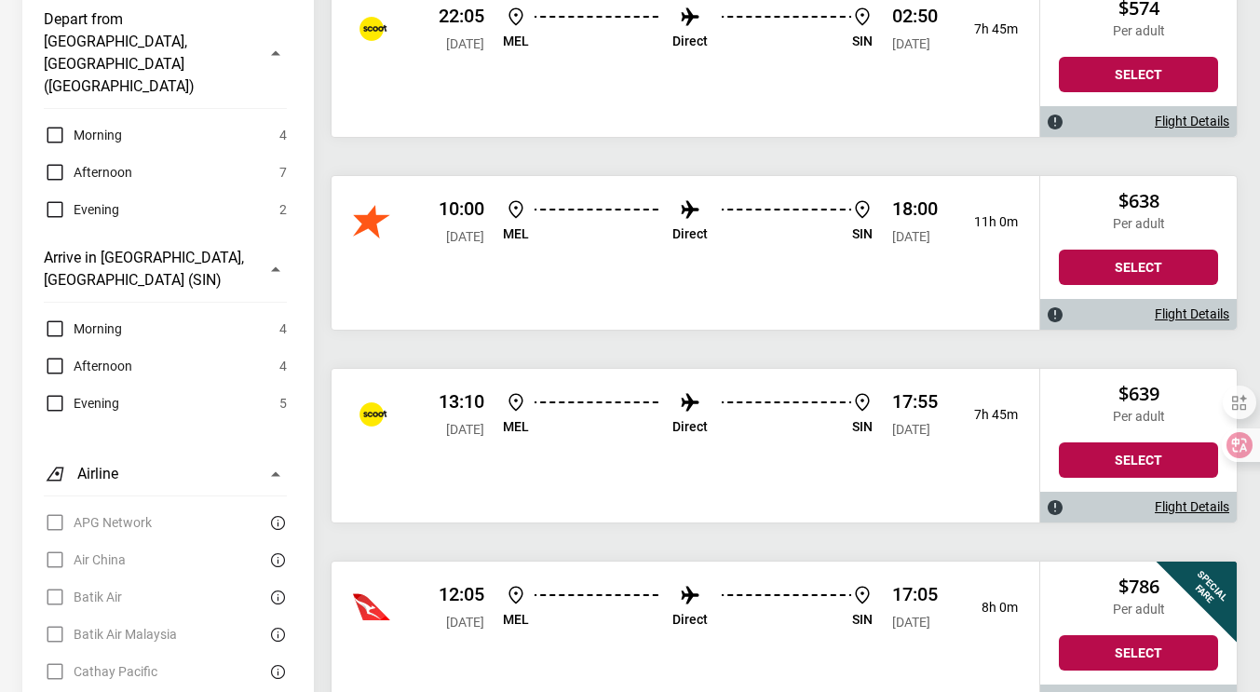
scroll to position [652, 0]
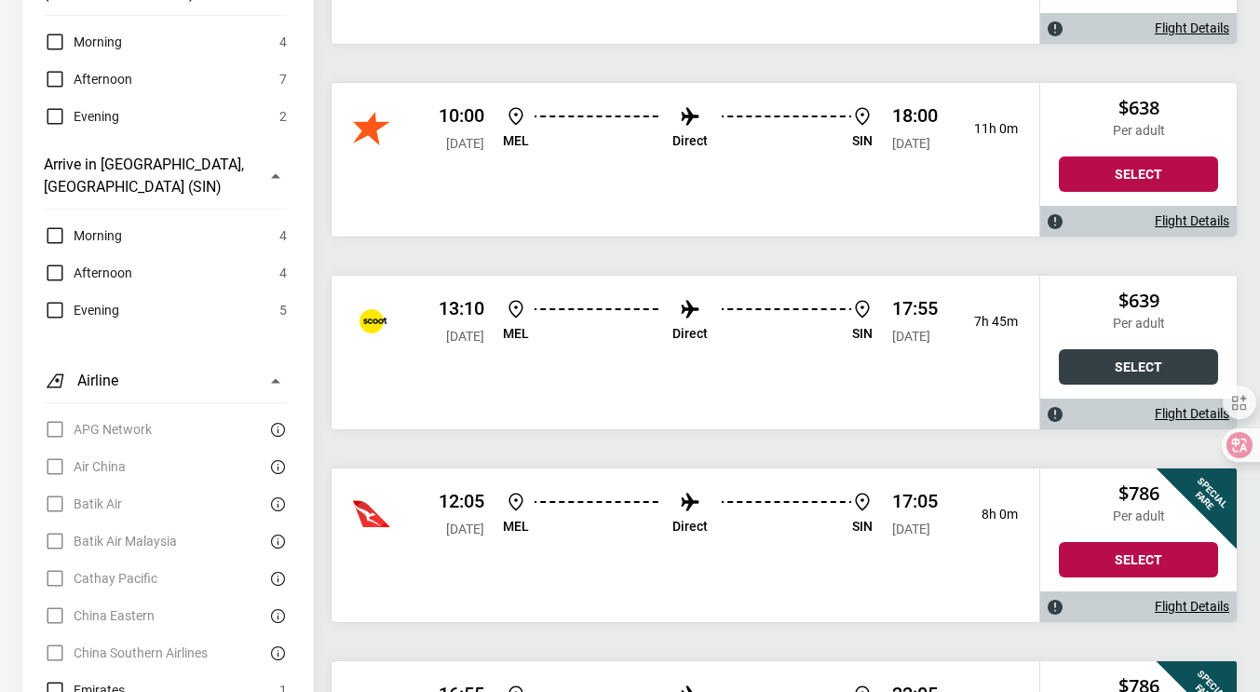
click at [1098, 363] on button "Select" at bounding box center [1138, 366] width 159 height 35
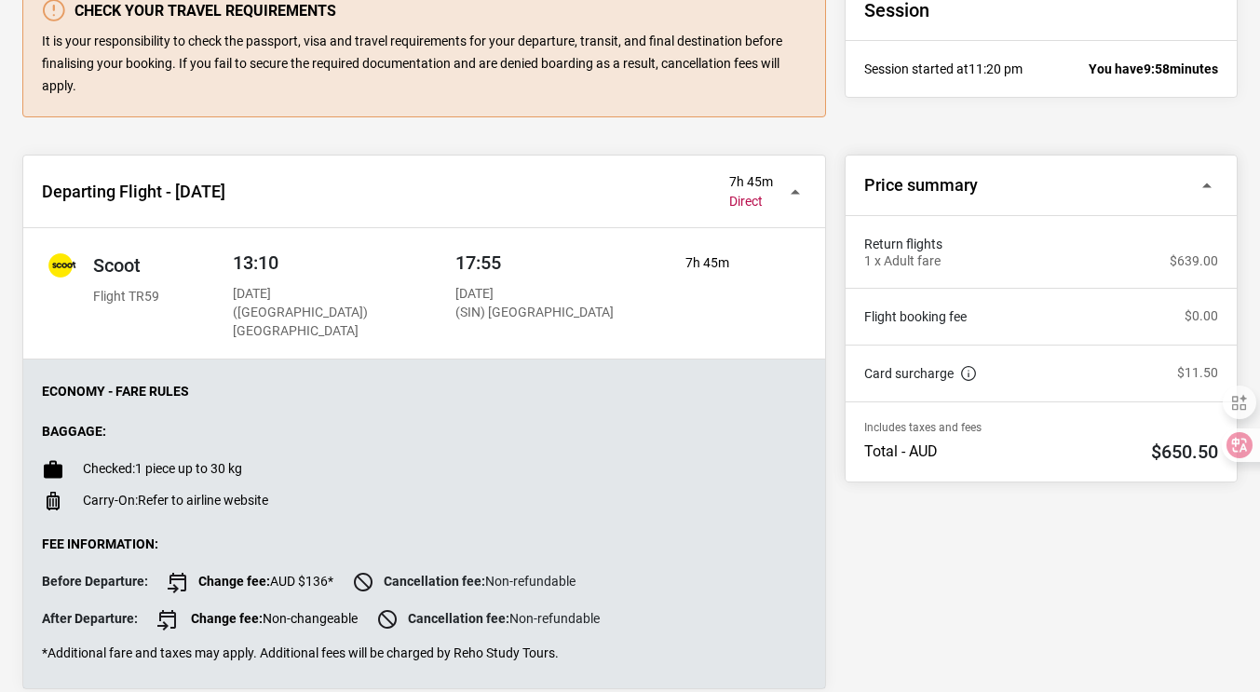
scroll to position [279, 0]
